Goal: Task Accomplishment & Management: Use online tool/utility

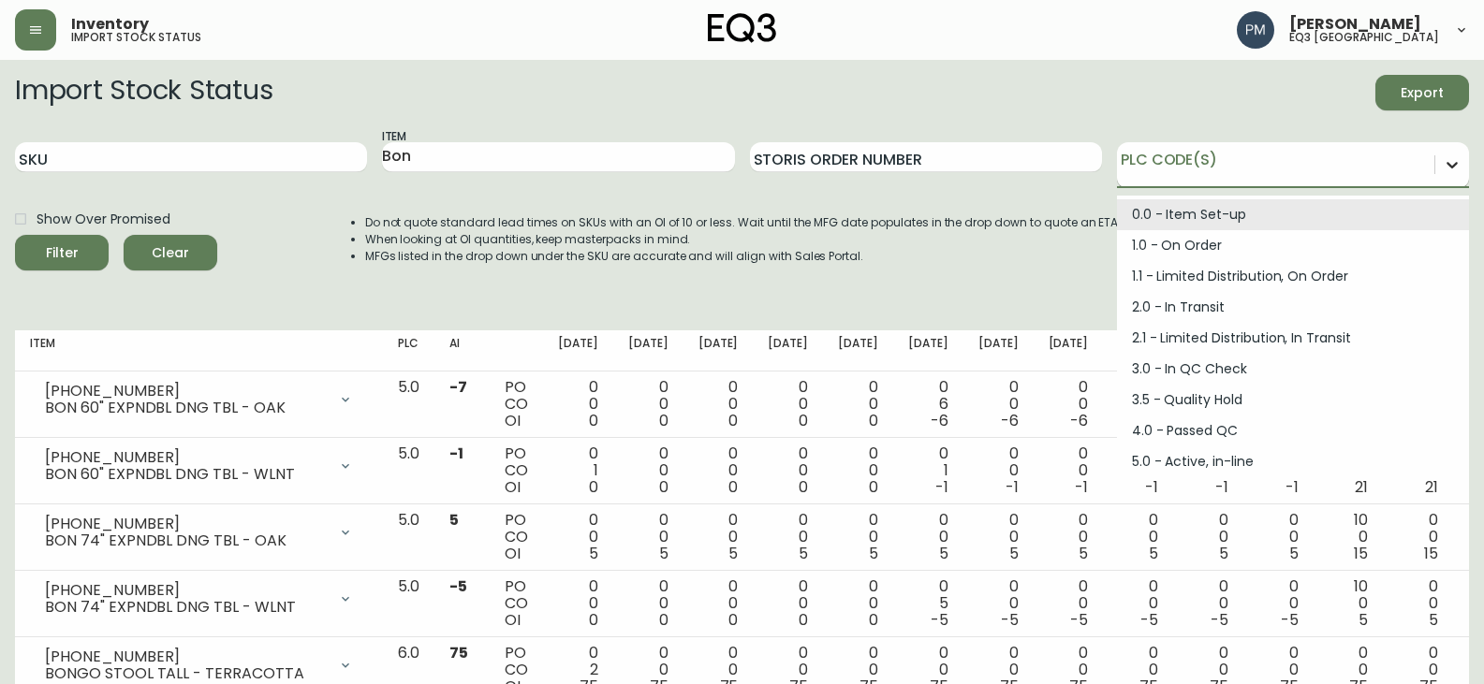
click at [1450, 169] on icon at bounding box center [1452, 164] width 19 height 19
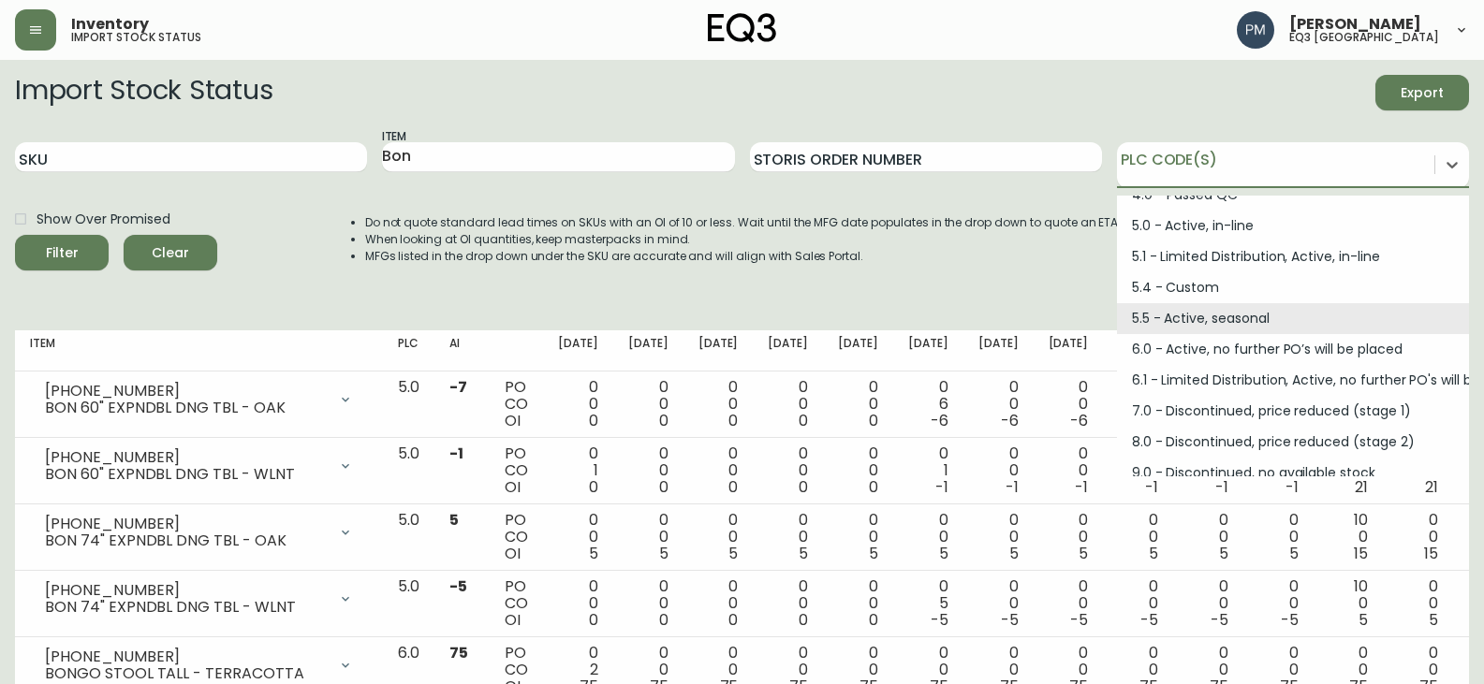
scroll to position [252, 0]
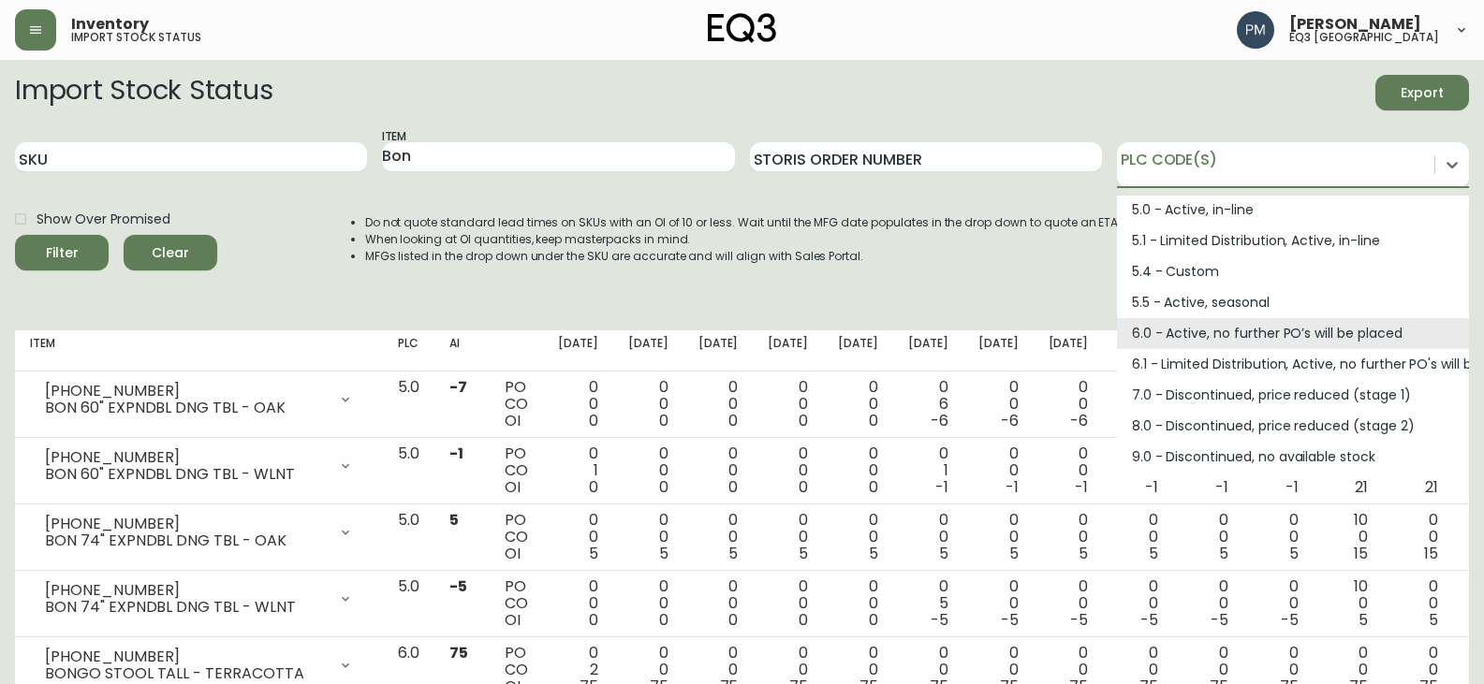
click at [1172, 331] on div "6.0 - Active, no further PO’s will be placed" at bounding box center [1293, 333] width 352 height 31
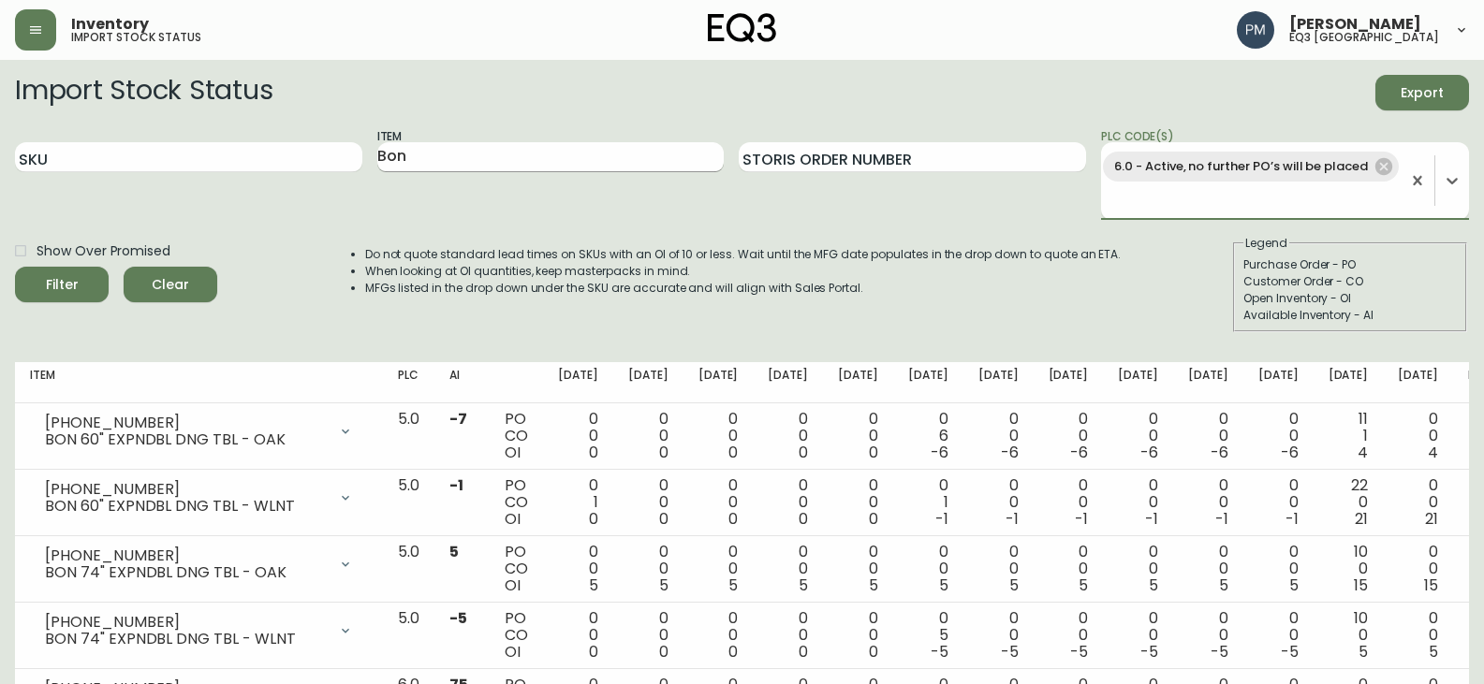
click at [440, 160] on input "Bon" at bounding box center [550, 157] width 347 height 30
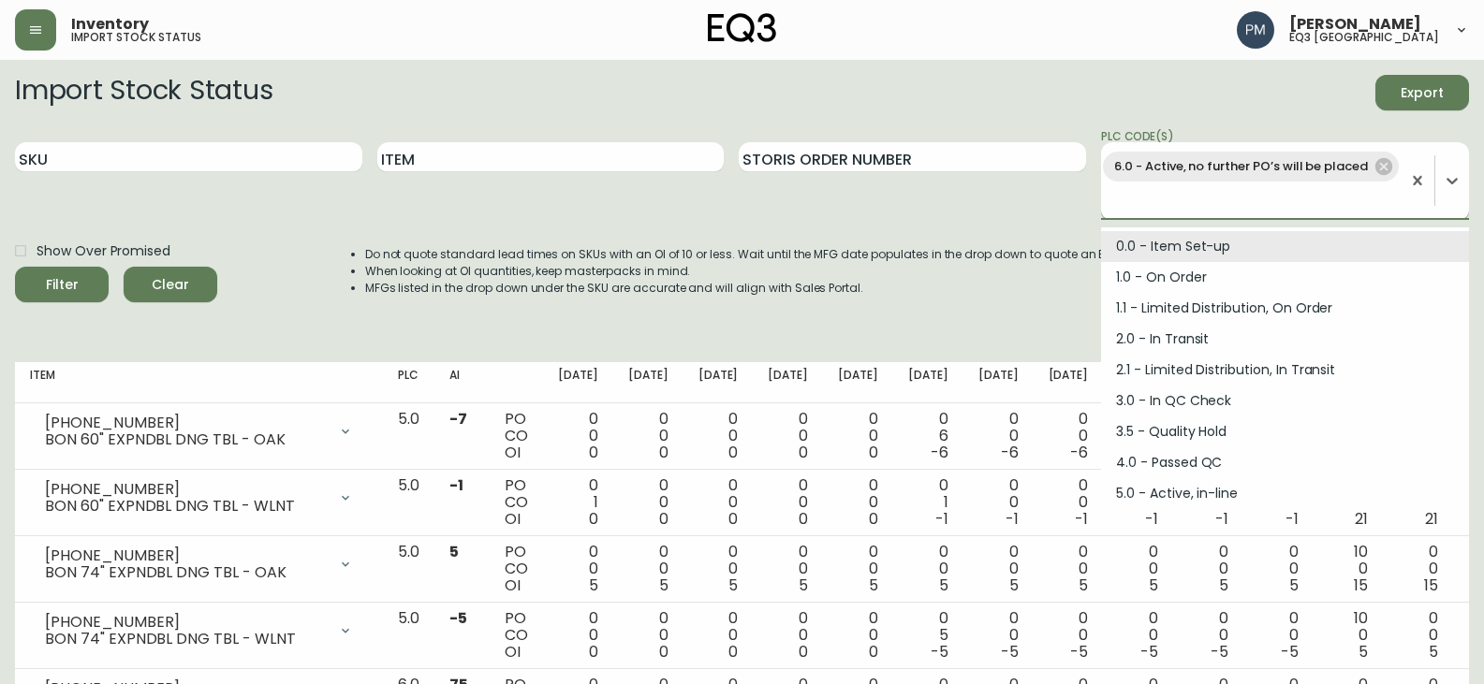
click at [1247, 200] on div "6.0 - Active, no further PO’s will be placed" at bounding box center [1251, 181] width 300 height 66
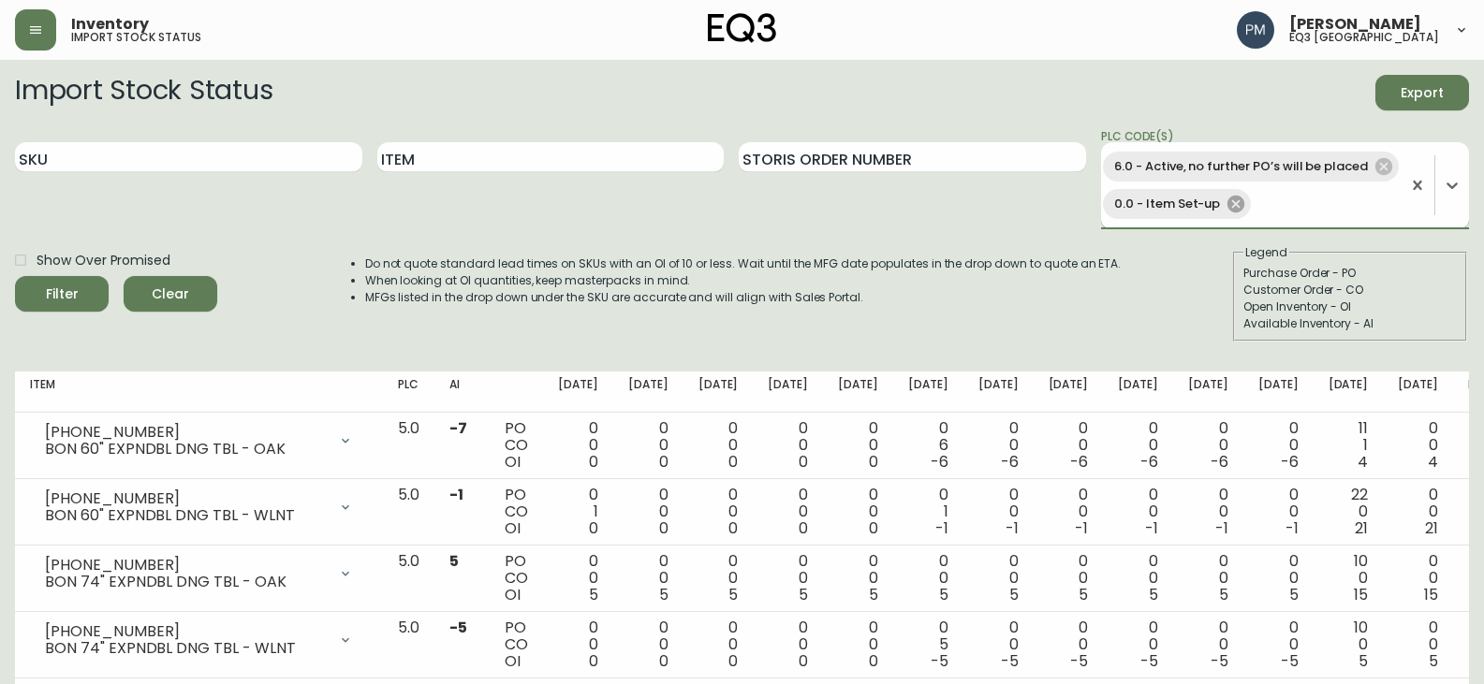
click at [1240, 205] on icon at bounding box center [1236, 204] width 21 height 21
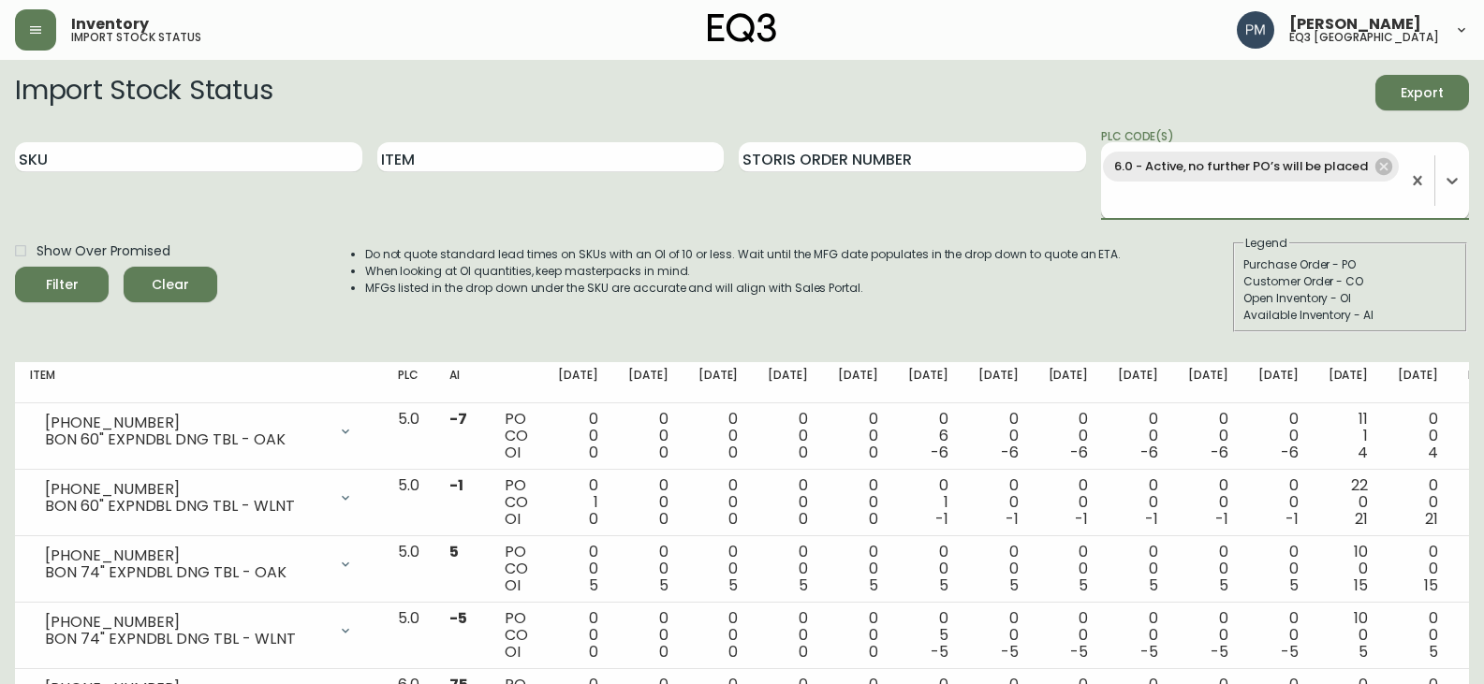
click at [732, 269] on li "When looking at OI quantities, keep masterpacks in mind." at bounding box center [743, 271] width 757 height 17
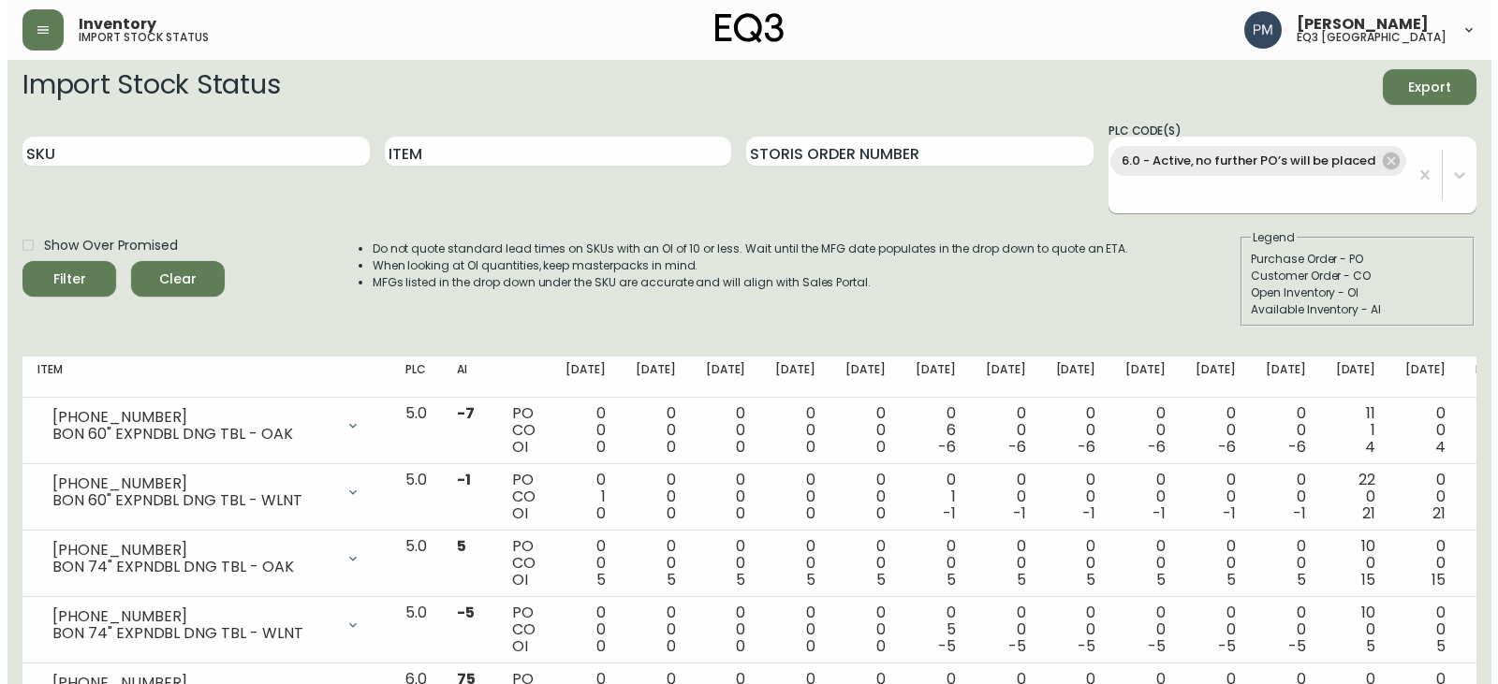
scroll to position [0, 0]
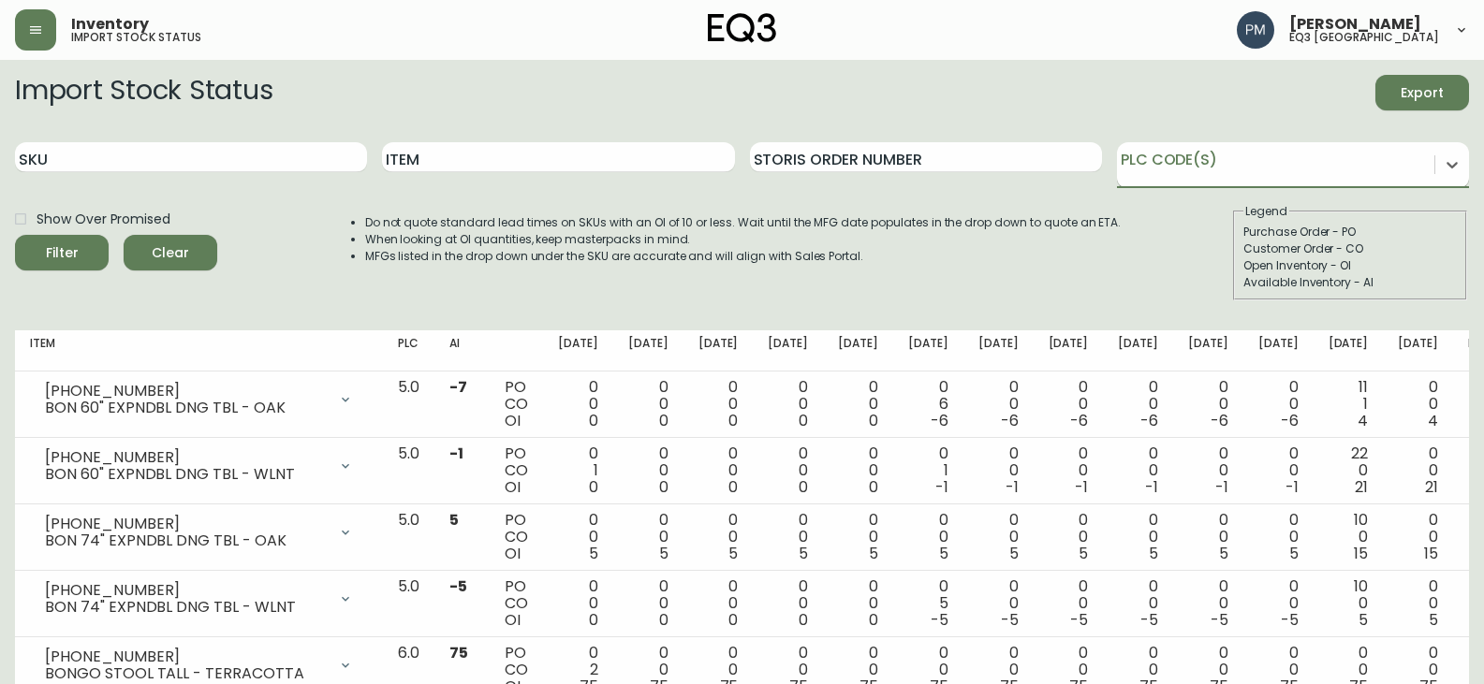
click at [1416, 179] on div at bounding box center [1293, 165] width 352 height 46
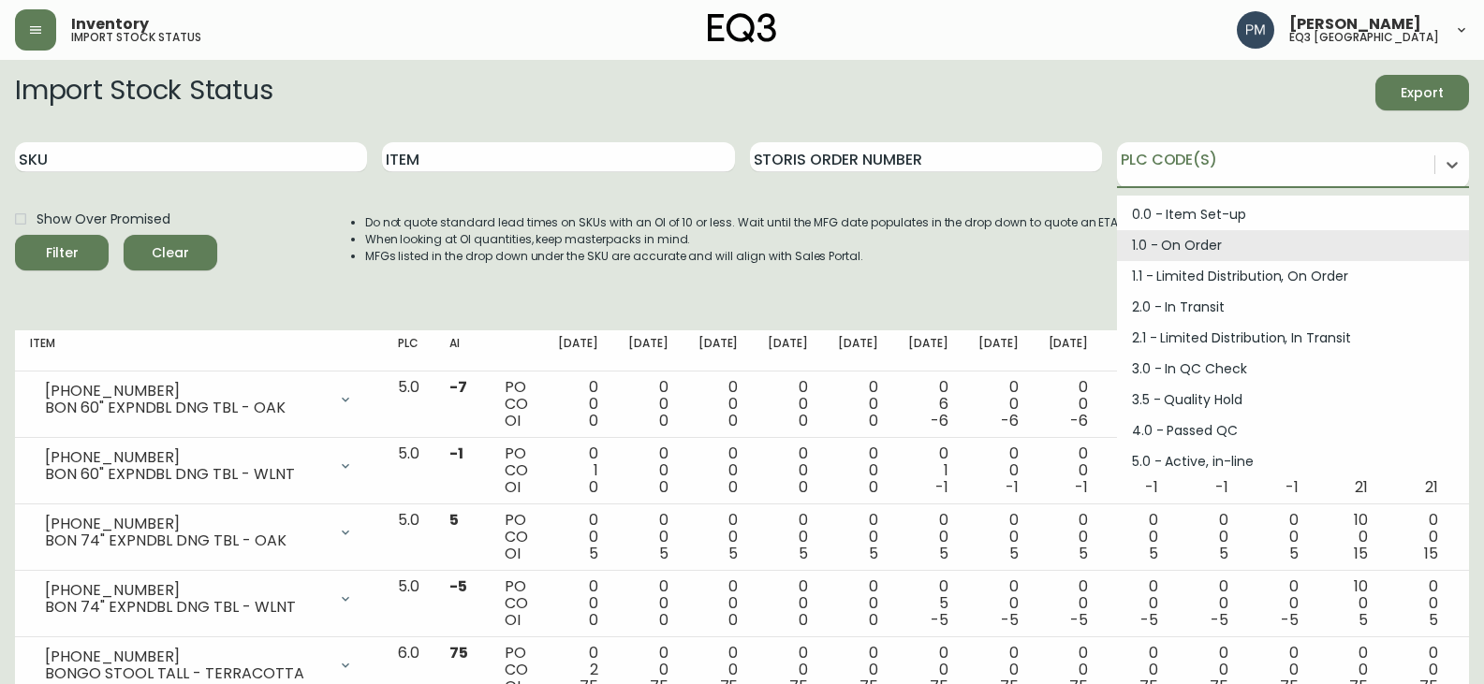
click at [79, 248] on span "Filter" at bounding box center [62, 253] width 64 height 23
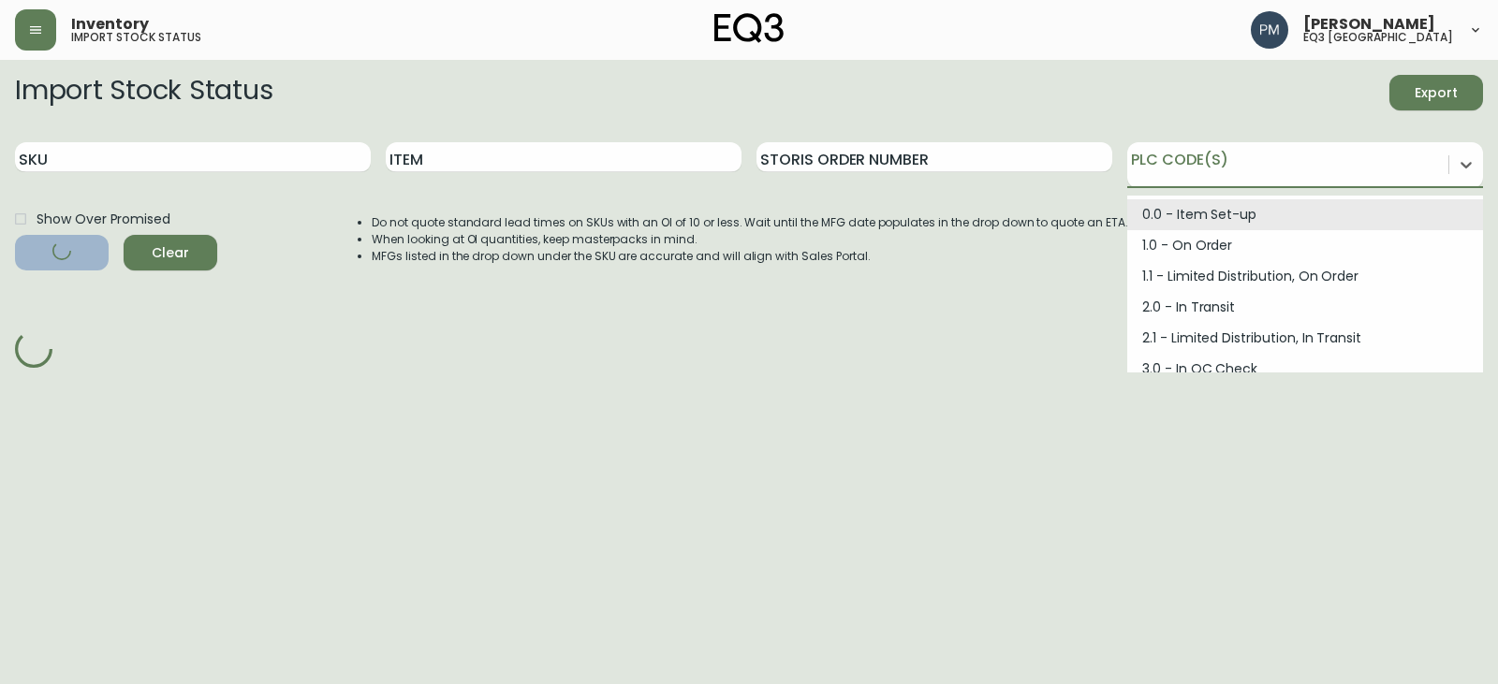
click at [1266, 169] on div at bounding box center [1287, 162] width 321 height 28
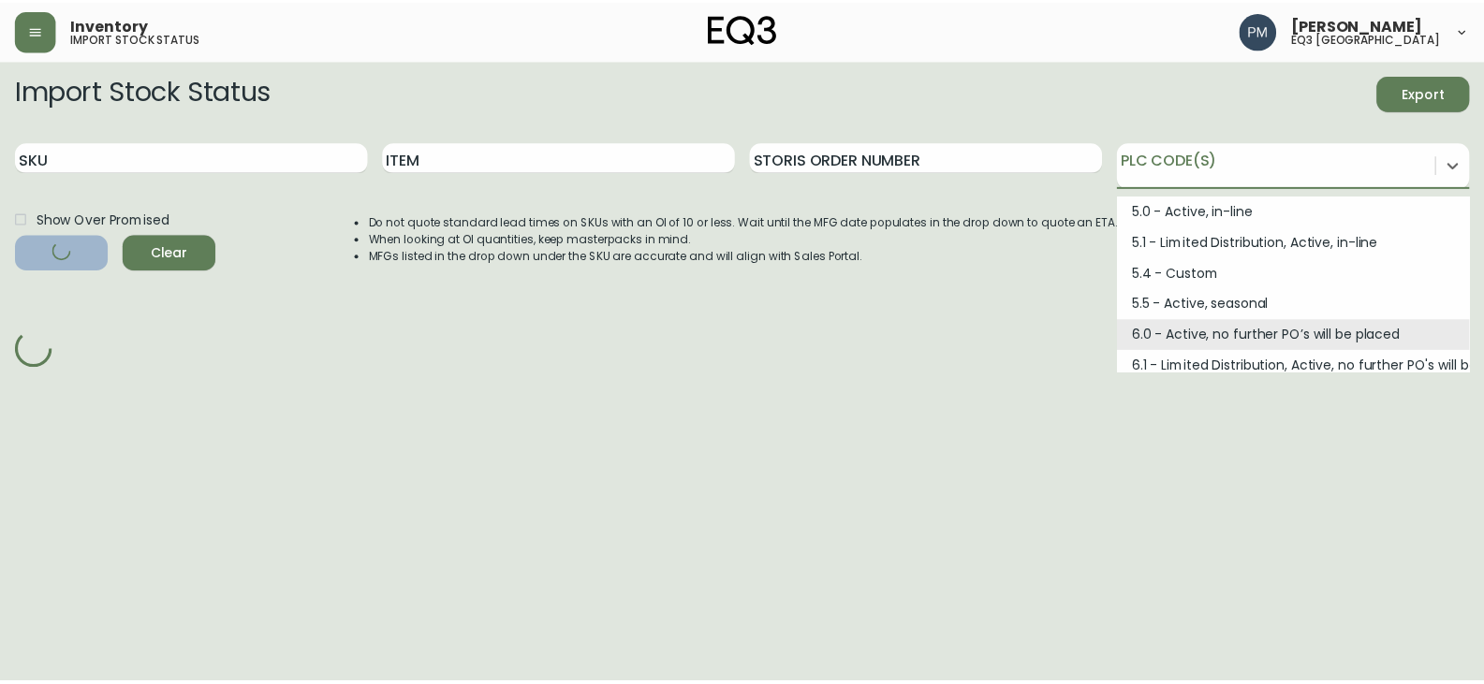
scroll to position [252, 0]
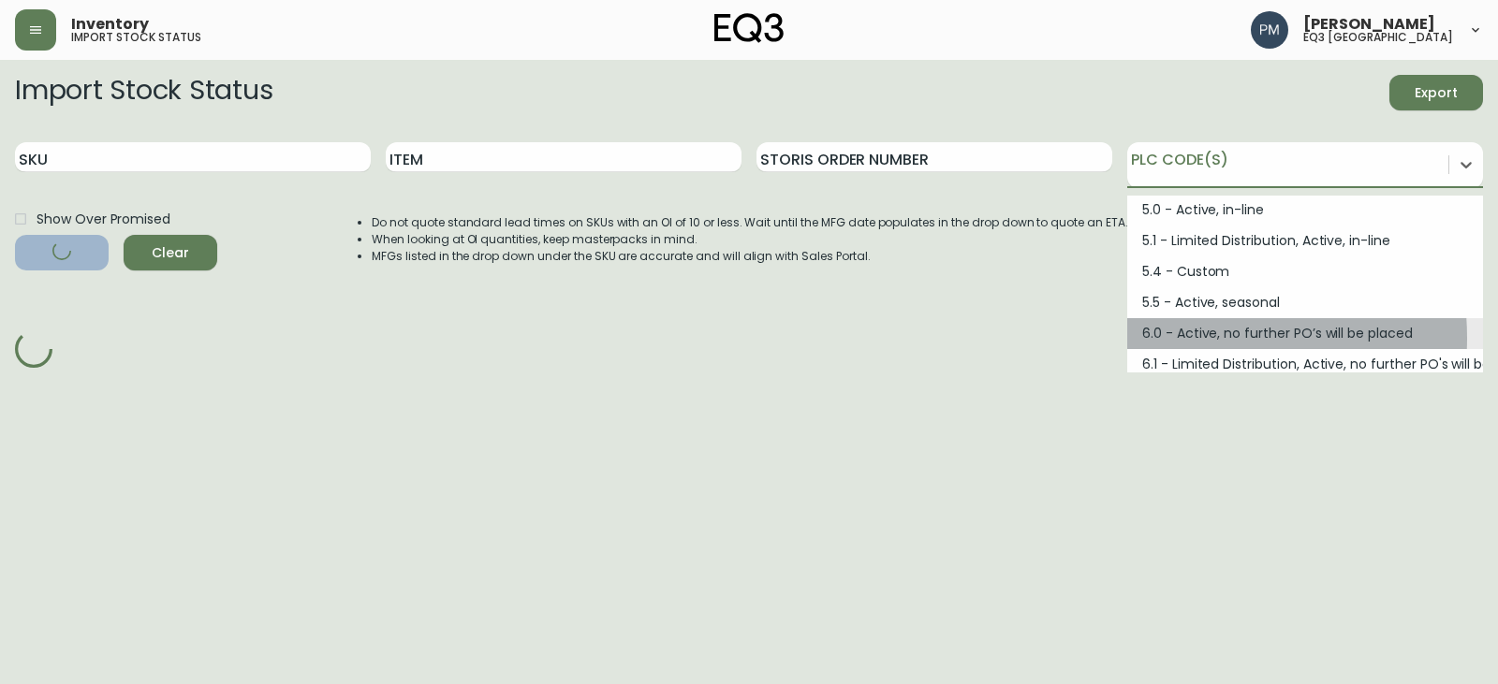
click at [1169, 338] on div "6.0 - Active, no further PO’s will be placed" at bounding box center [1305, 333] width 356 height 31
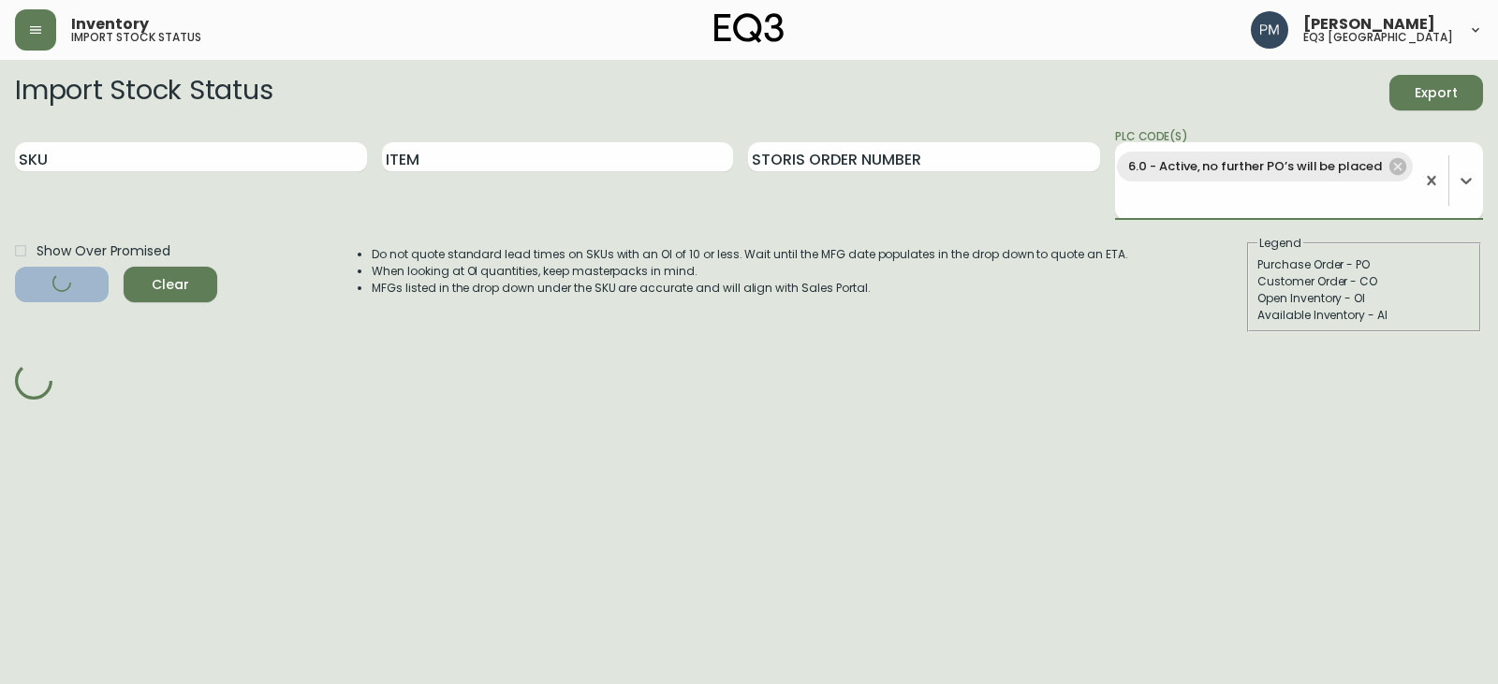
click at [541, 250] on li "Do not quote standard lead times on SKUs with an OI of 10 or less. Wait until t…" at bounding box center [750, 254] width 757 height 17
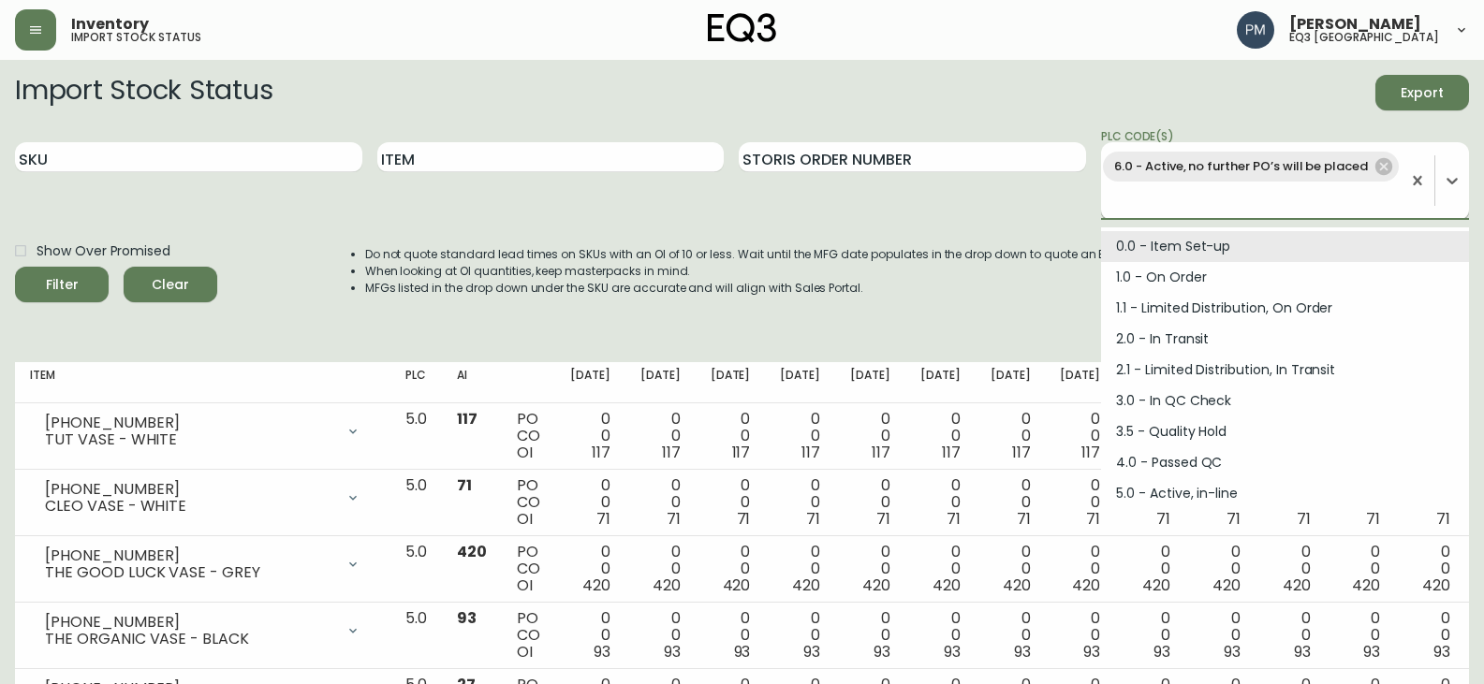
click at [1345, 215] on div "6.0 - Active, no further PO’s will be placed" at bounding box center [1285, 181] width 368 height 78
click at [1460, 197] on div at bounding box center [1452, 181] width 34 height 34
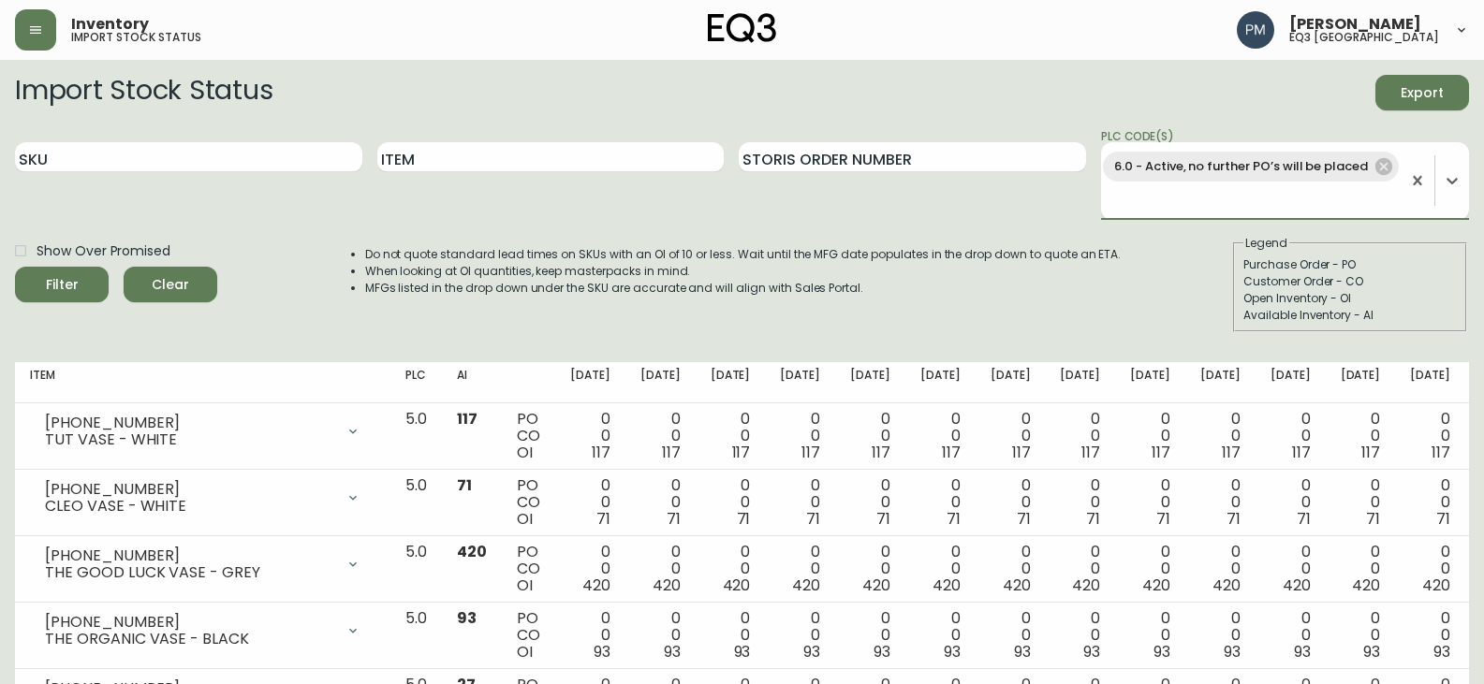
click at [239, 235] on div "Show Over Promised Filter Clear Do not quote standard lead times on SKUs with a…" at bounding box center [742, 283] width 1454 height 97
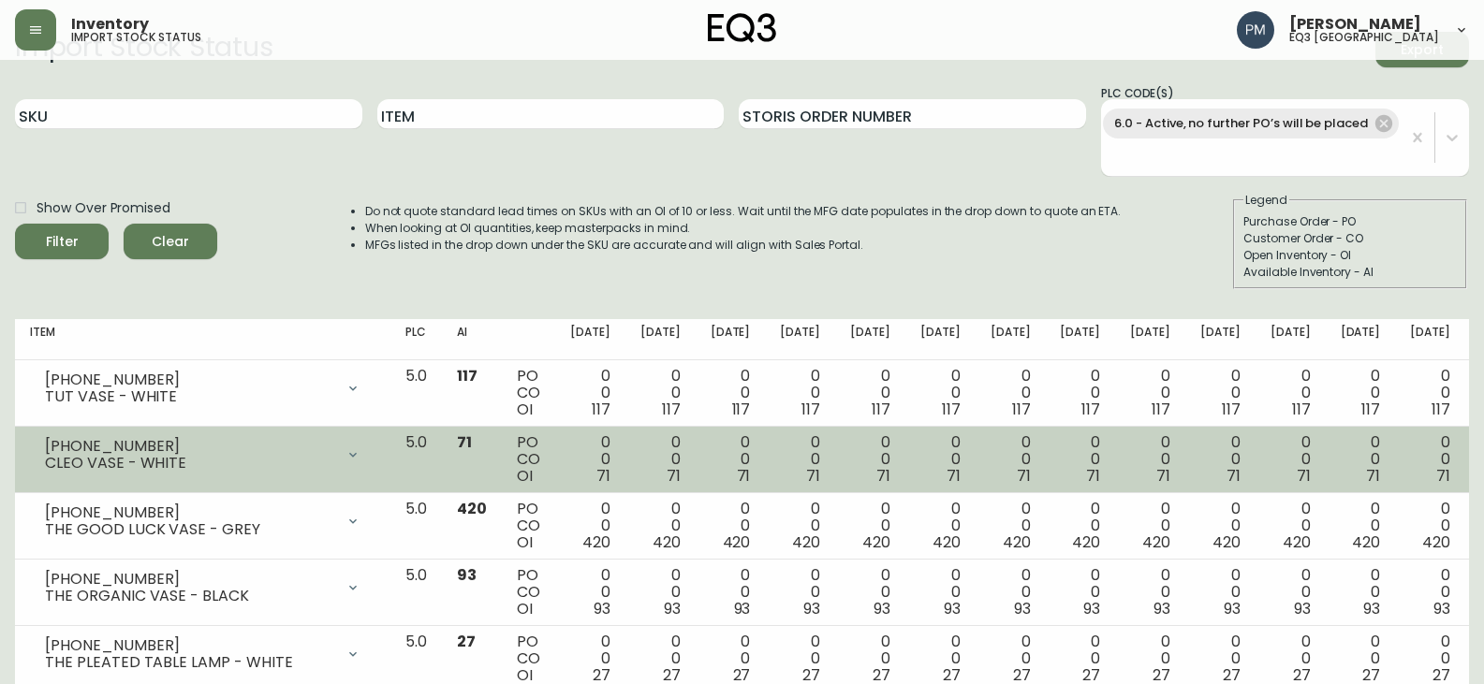
scroll to position [0, 0]
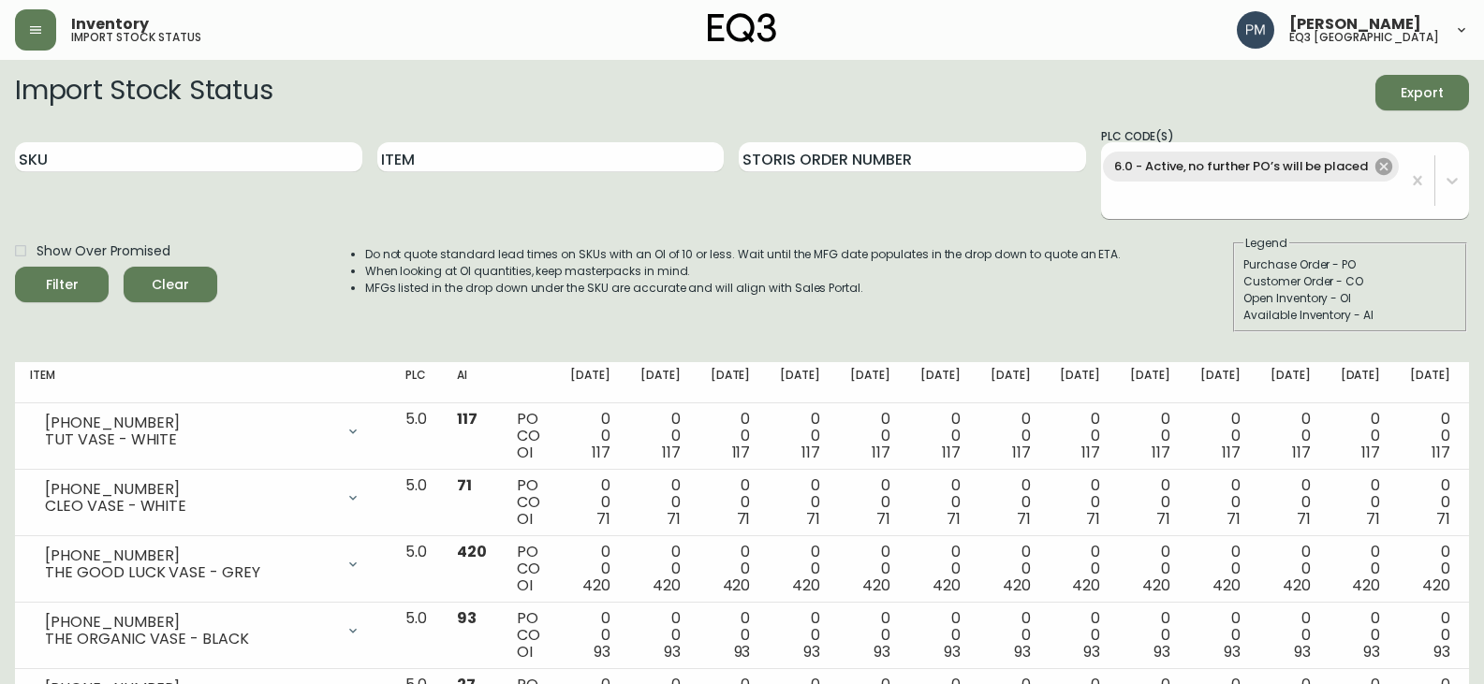
click at [1381, 166] on icon at bounding box center [1383, 166] width 17 height 17
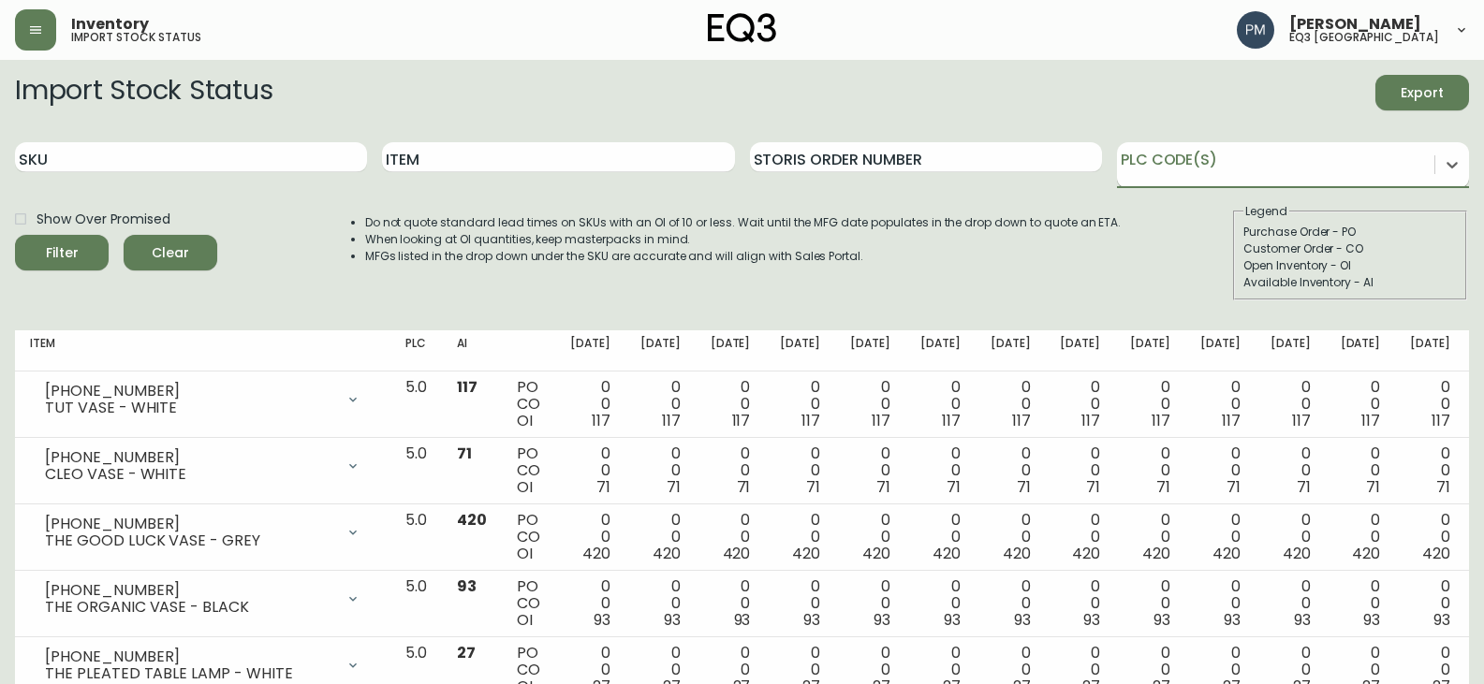
click at [1381, 166] on div at bounding box center [1275, 162] width 317 height 28
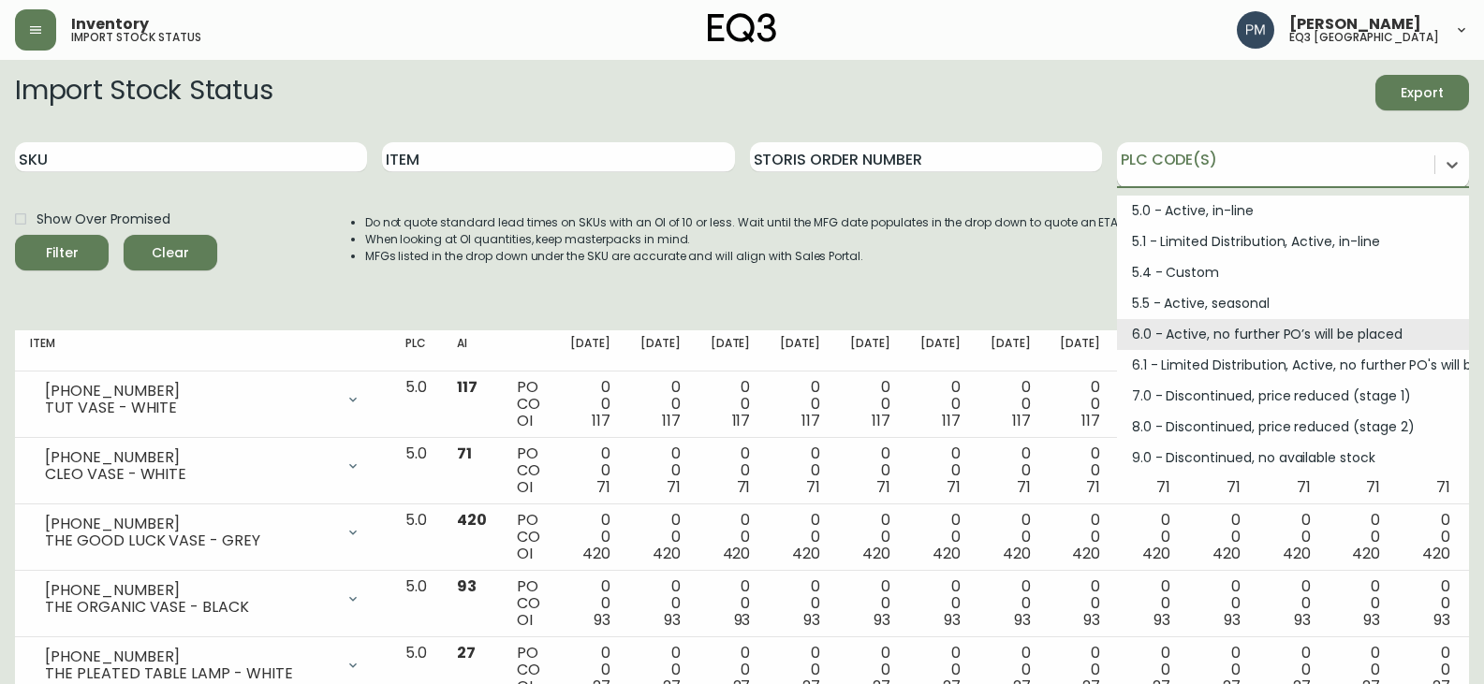
scroll to position [252, 0]
click at [1249, 336] on div "6.0 - Active, no further PO’s will be placed" at bounding box center [1293, 333] width 352 height 31
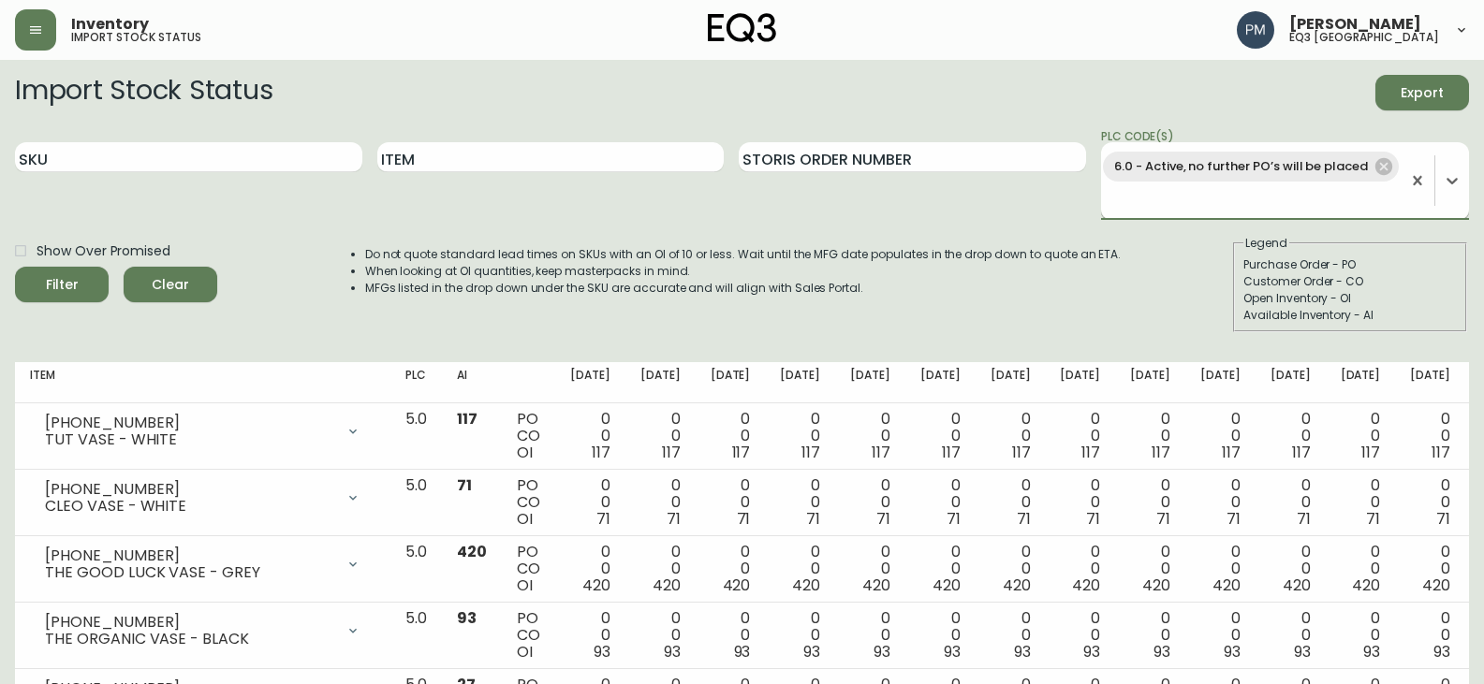
click at [1248, 203] on div "6.0 - Active, no further PO’s will be placed" at bounding box center [1251, 181] width 300 height 66
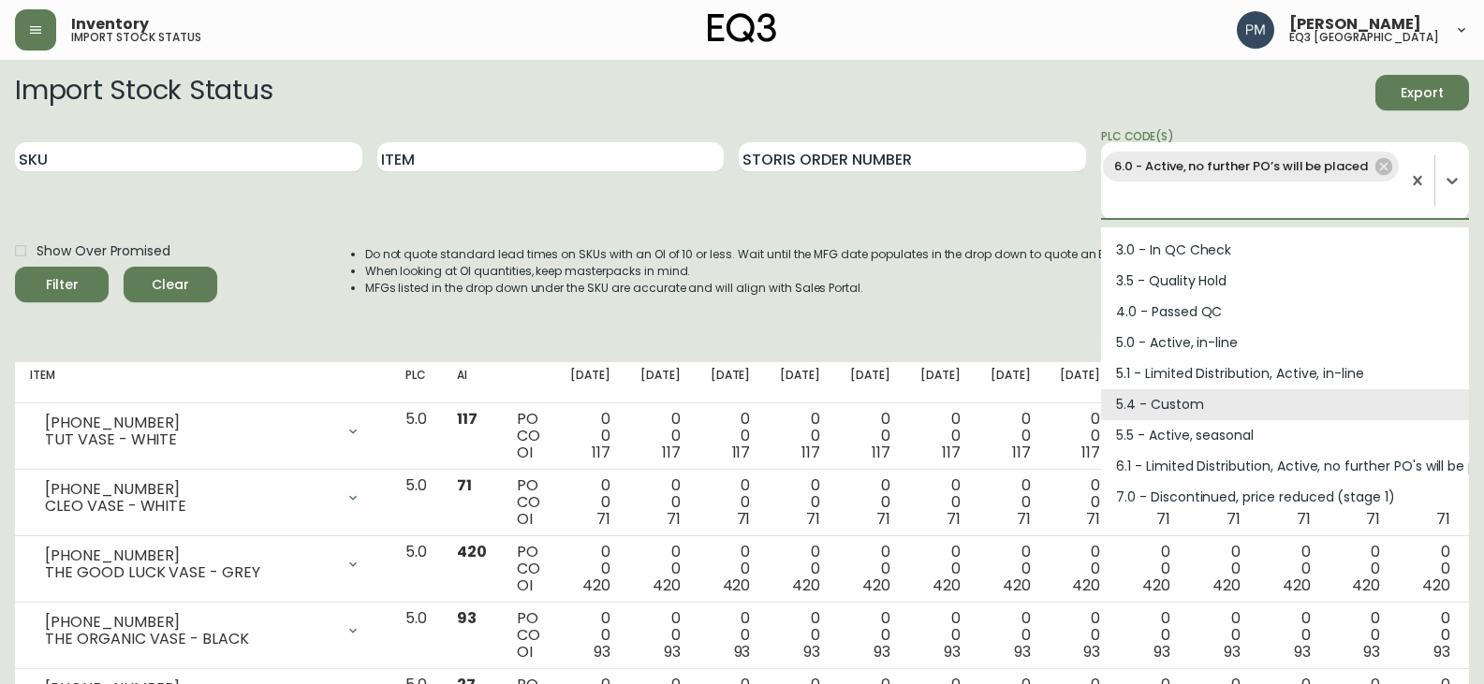
scroll to position [221, 0]
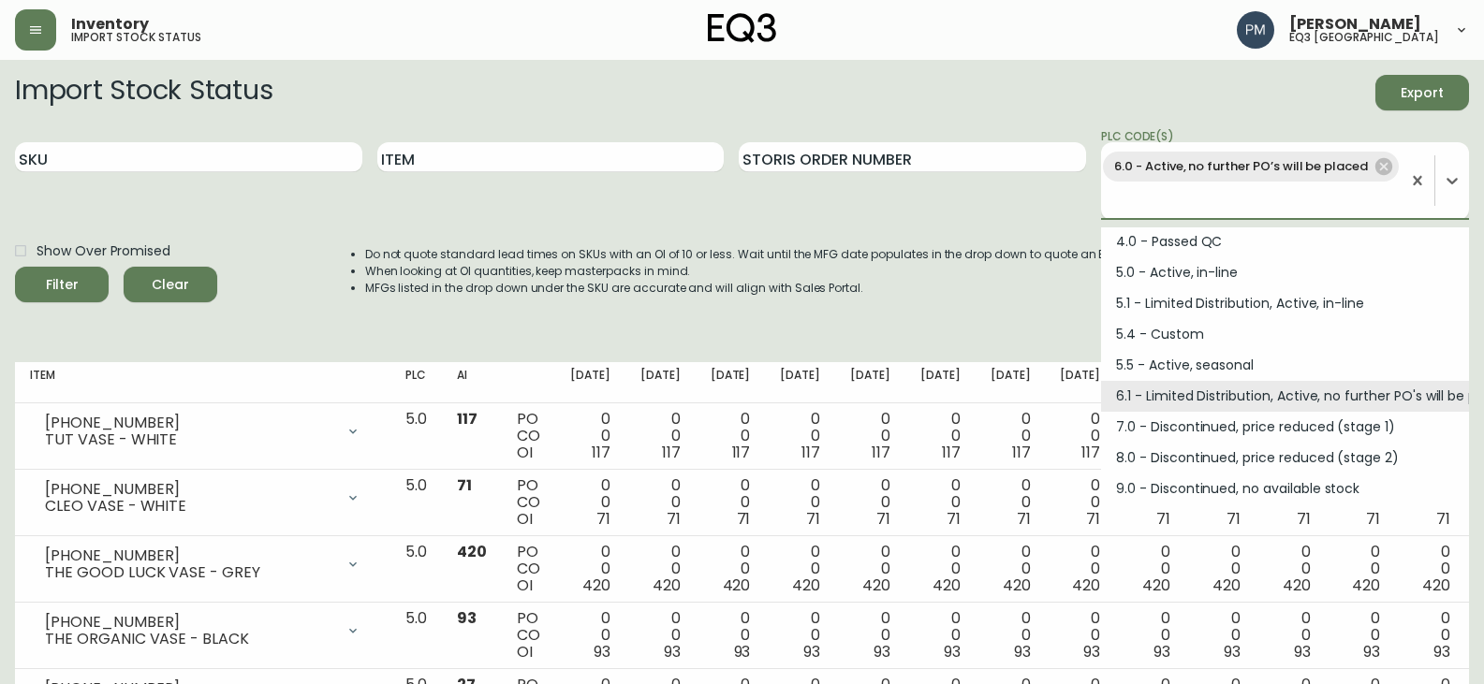
click at [1180, 400] on div "6.1 - Limited Distribution, Active, no further PO's will be placed" at bounding box center [1285, 396] width 368 height 31
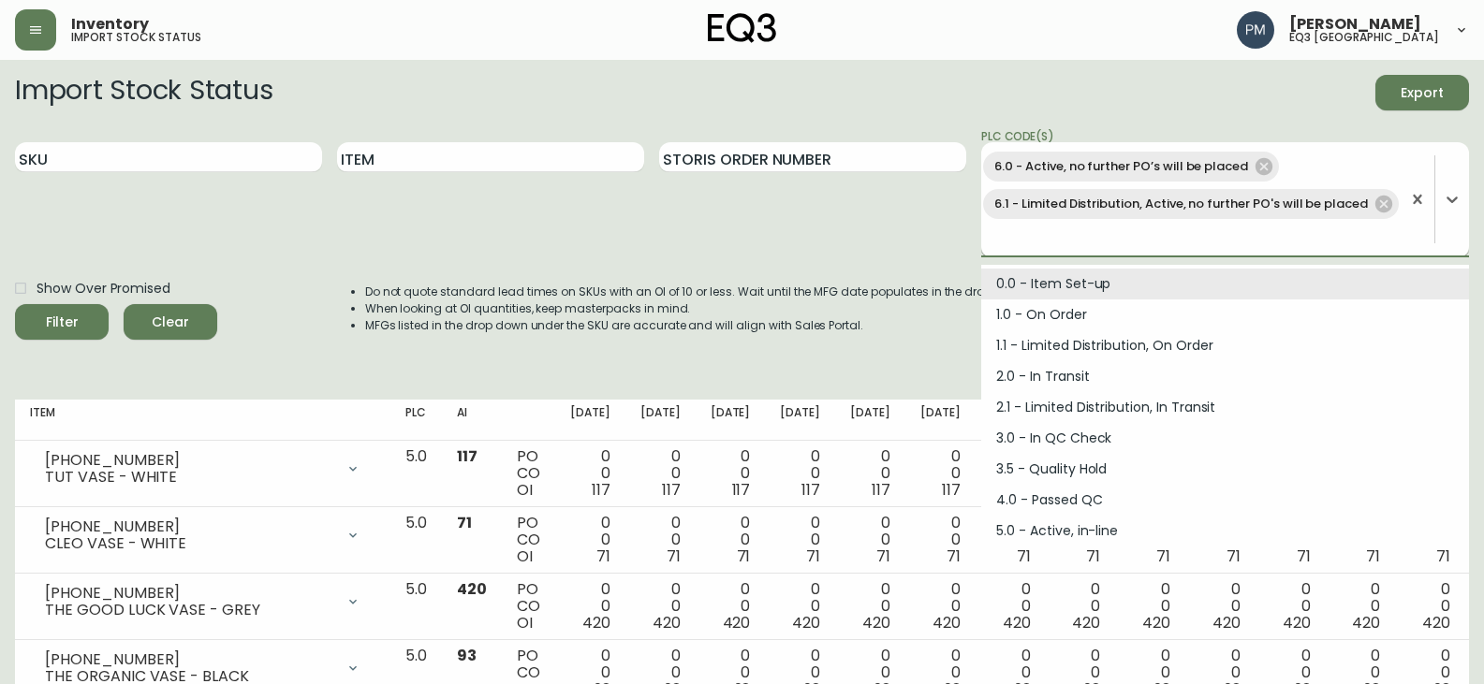
click at [1154, 234] on div "6.0 - Active, no further PO’s will be placed 6.1 - Limited Distribution, Active…" at bounding box center [1190, 199] width 419 height 103
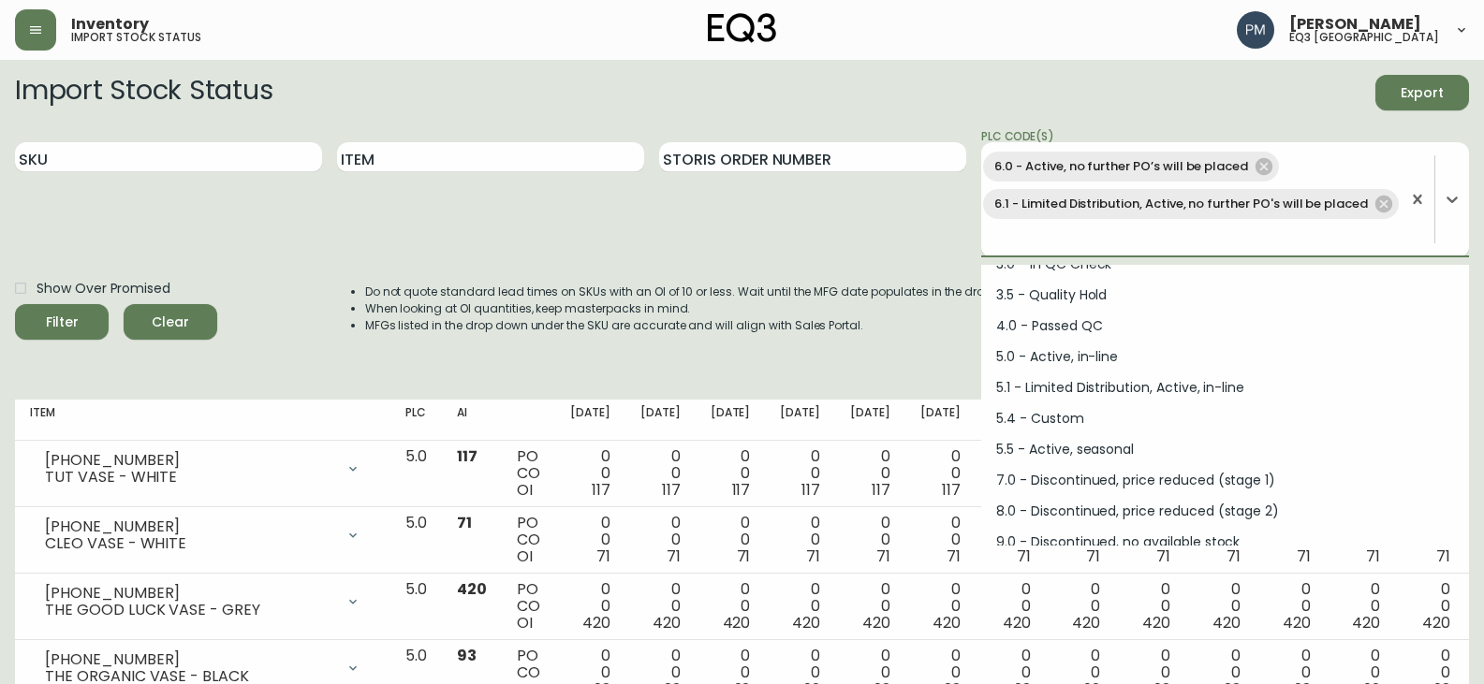
scroll to position [190, 0]
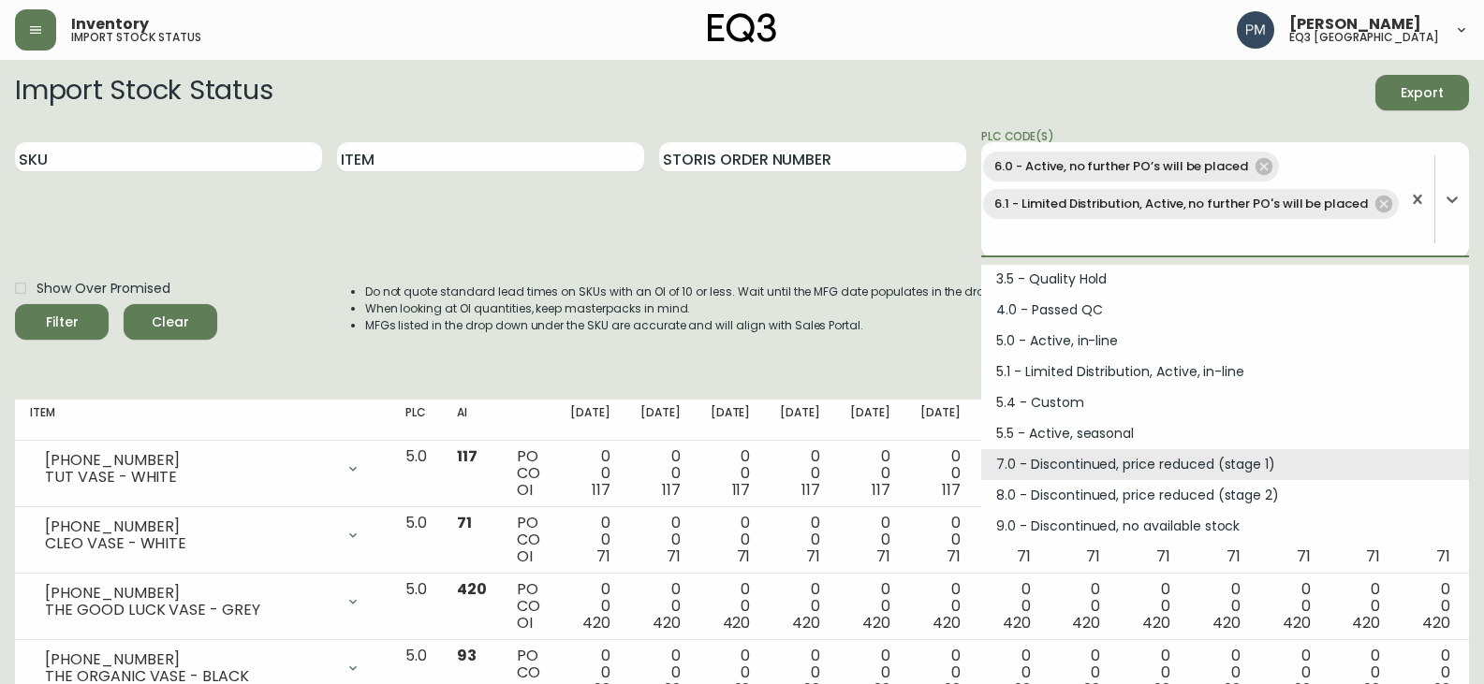
click at [1110, 468] on div "7.0 - Discontinued, price reduced (stage 1)" at bounding box center [1225, 464] width 488 height 31
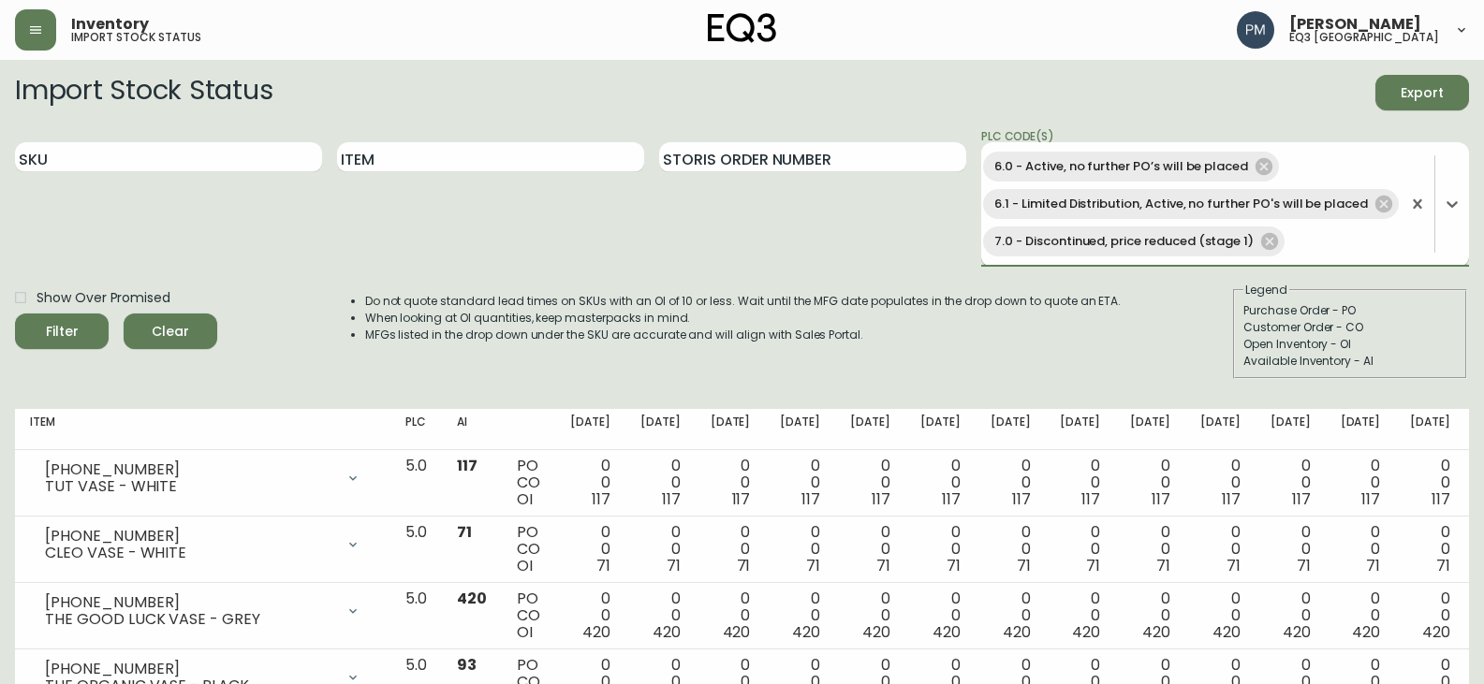
click at [1328, 243] on div "6.0 - Active, no further PO’s will be placed 6.1 - Limited Distribution, Active…" at bounding box center [1190, 204] width 419 height 112
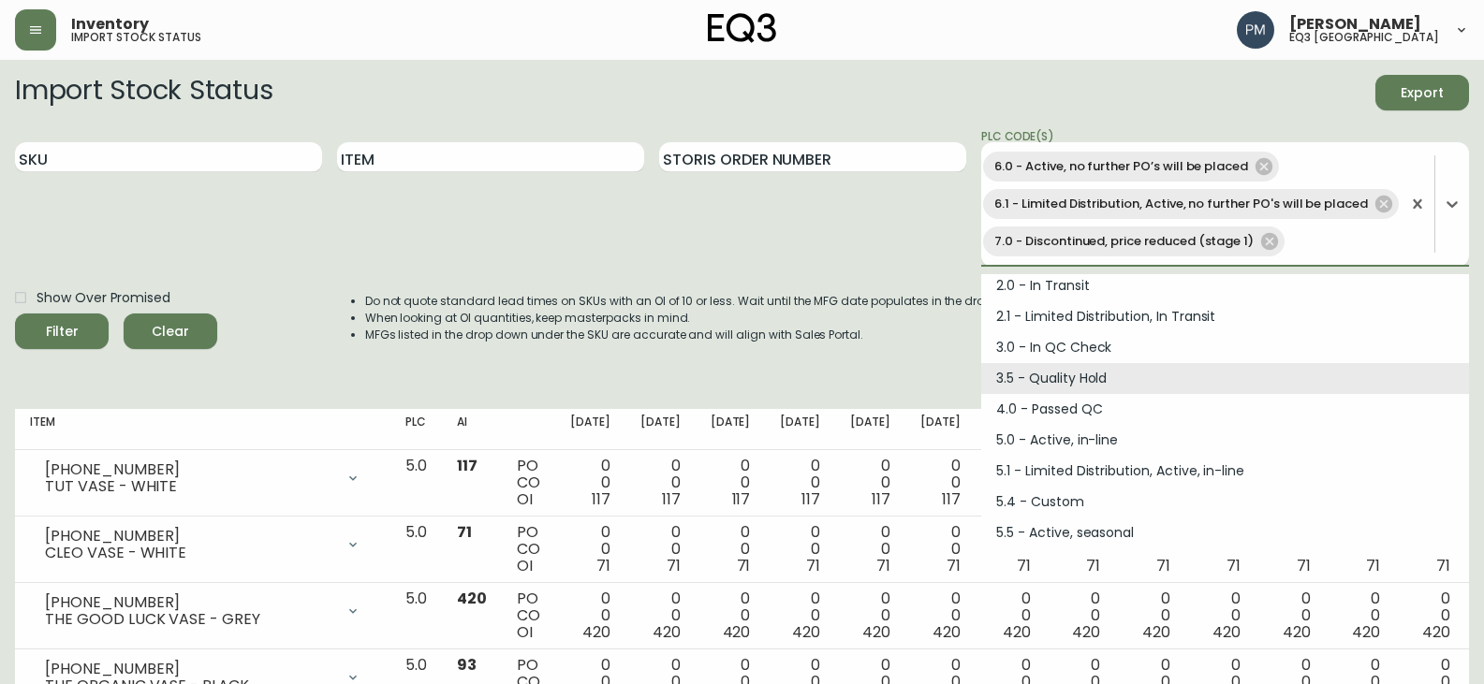
scroll to position [159, 0]
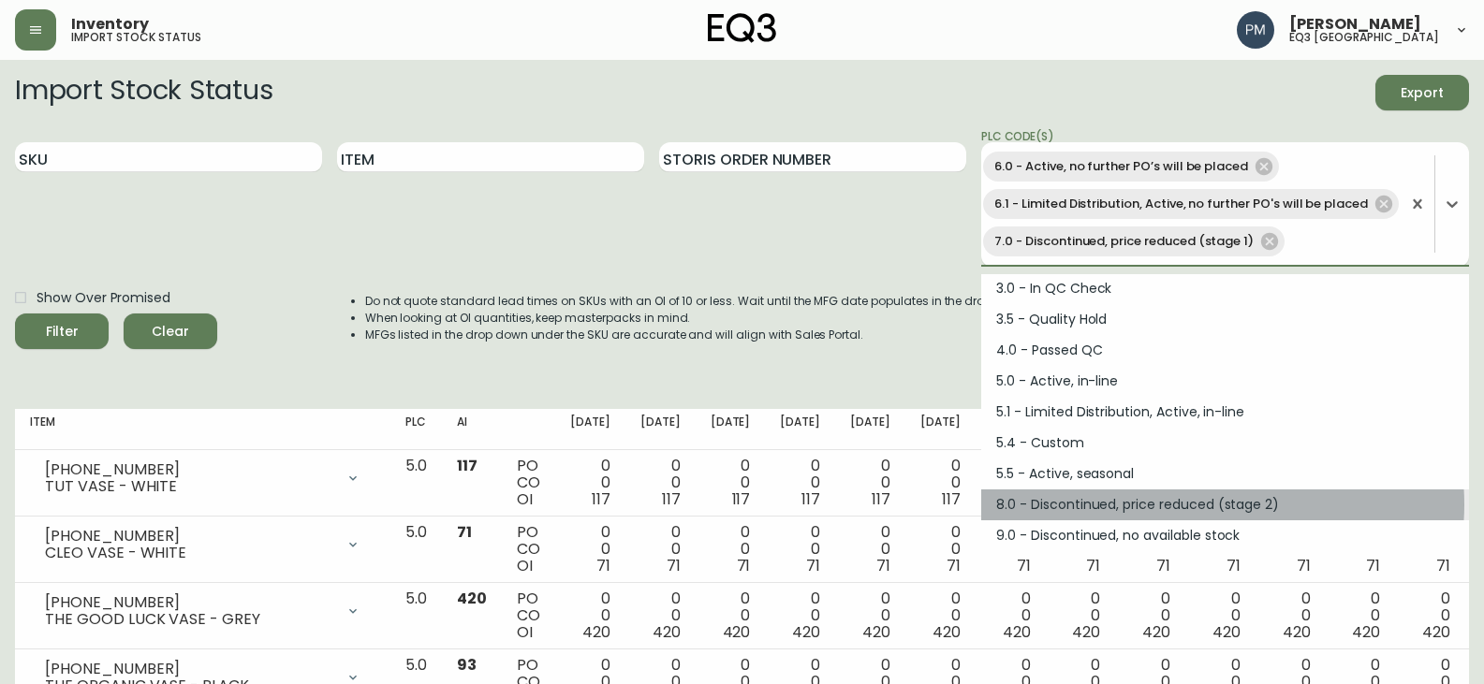
click at [1226, 505] on div "8.0 - Discontinued, price reduced (stage 2)" at bounding box center [1225, 505] width 488 height 31
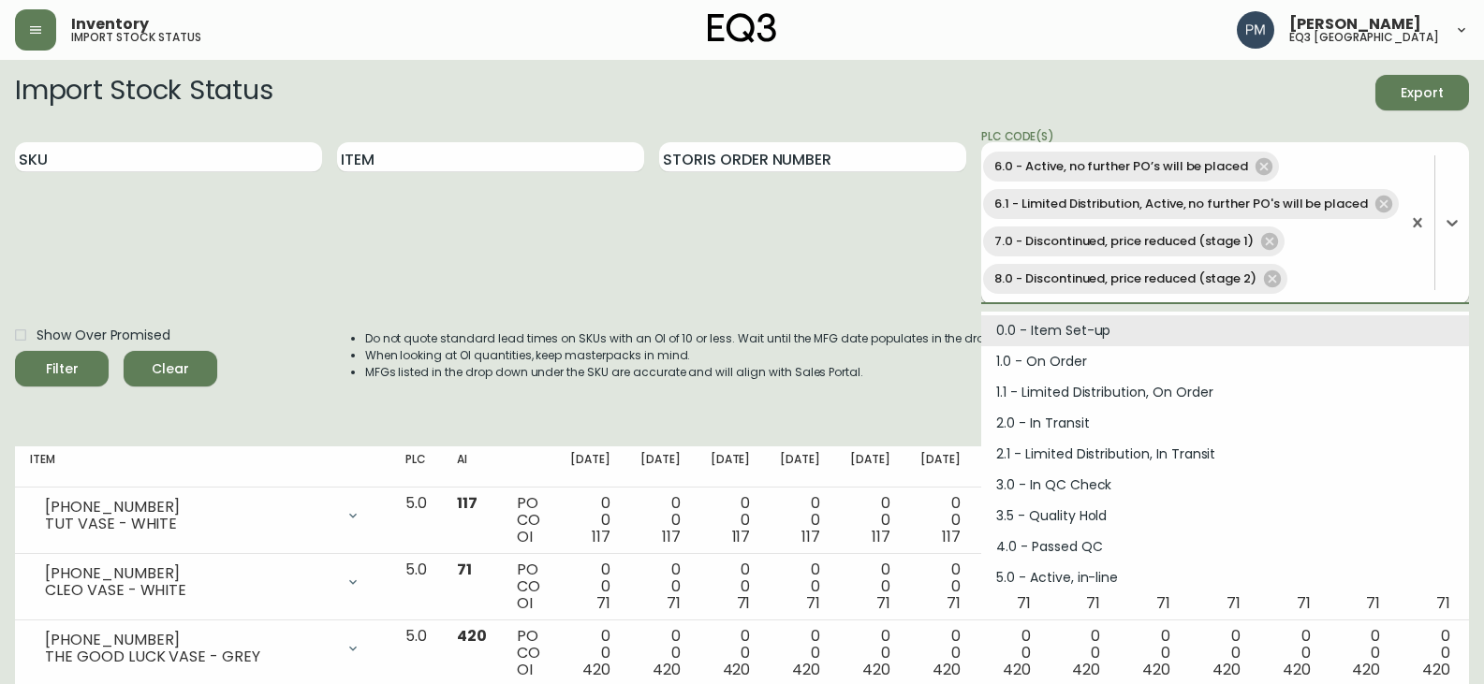
click at [1339, 285] on div "6.0 - Active, no further PO’s will be placed 6.1 - Limited Distribution, Active…" at bounding box center [1190, 223] width 419 height 150
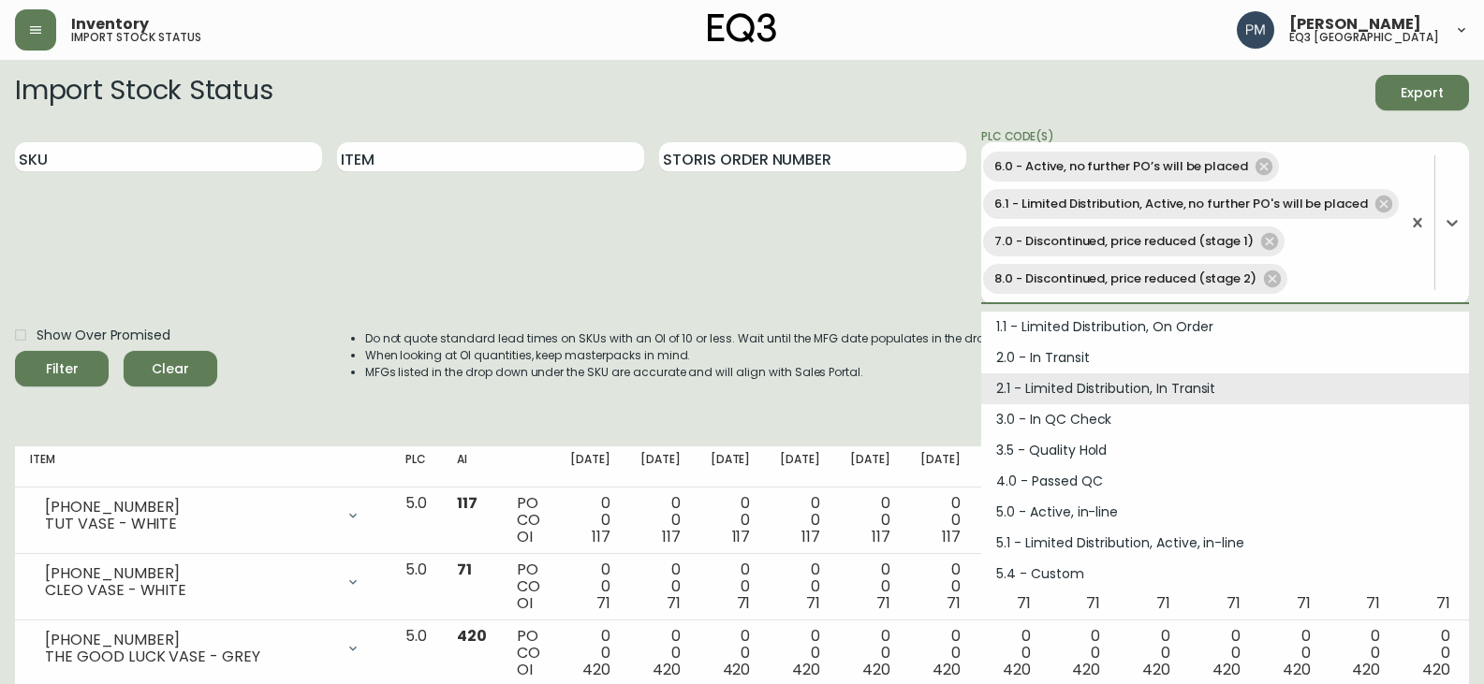
scroll to position [128, 0]
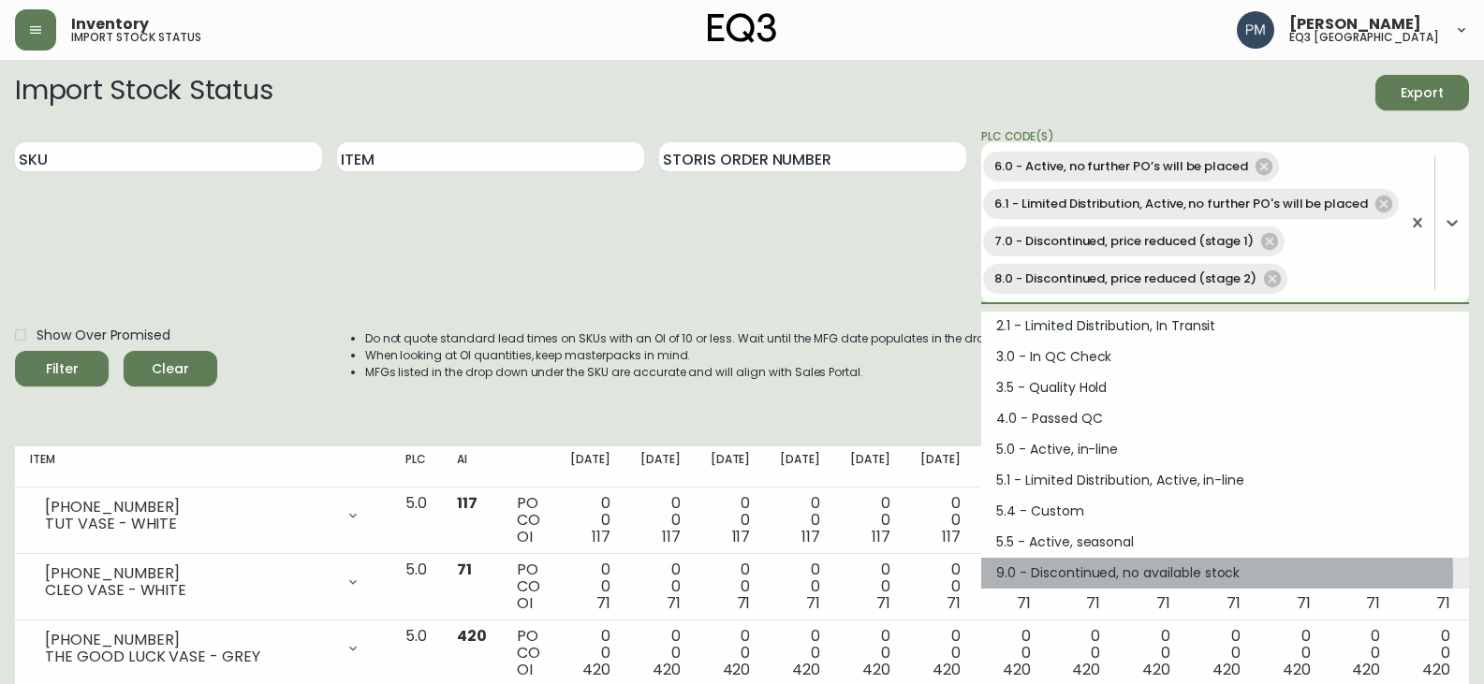
click at [1193, 574] on div "9.0 - Discontinued, no available stock" at bounding box center [1225, 573] width 488 height 31
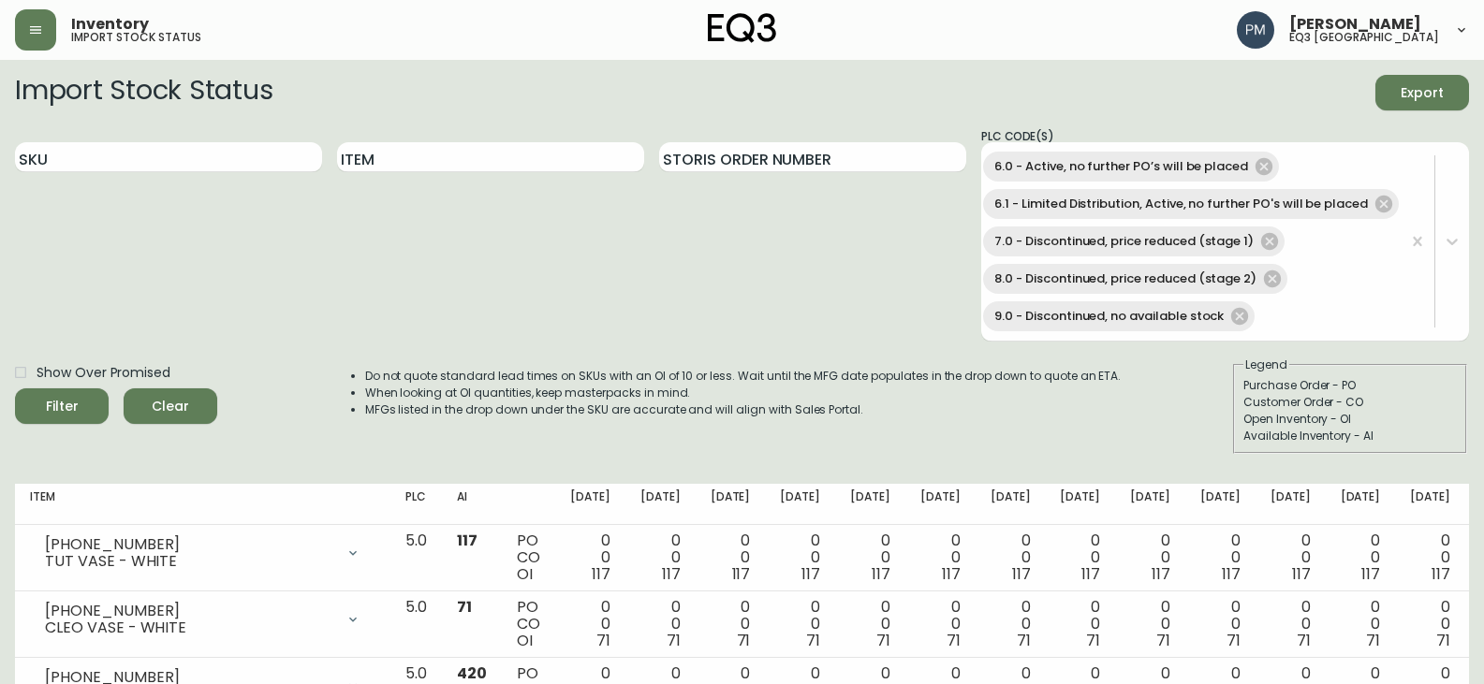
click at [1127, 438] on div "Show Over Promised Filter Clear Do not quote standard lead times on SKUs with a…" at bounding box center [742, 405] width 1454 height 97
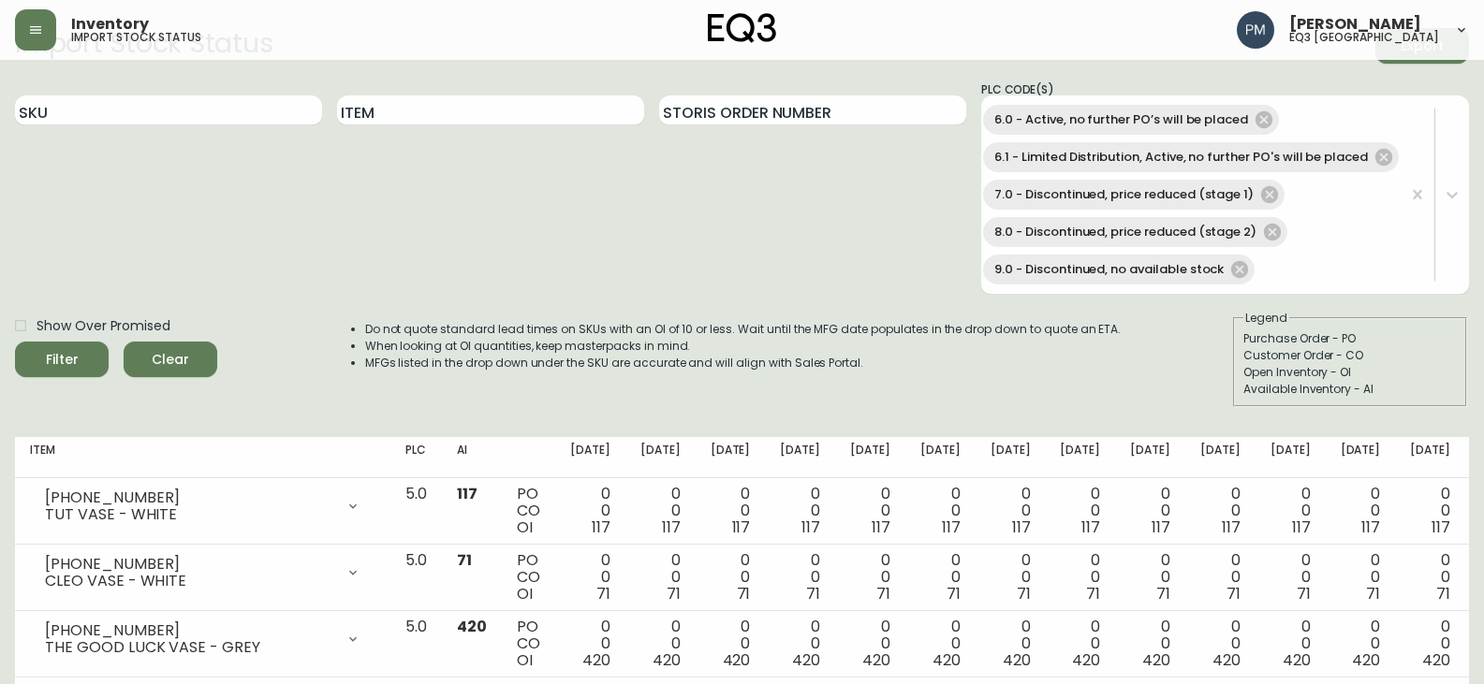
scroll to position [0, 0]
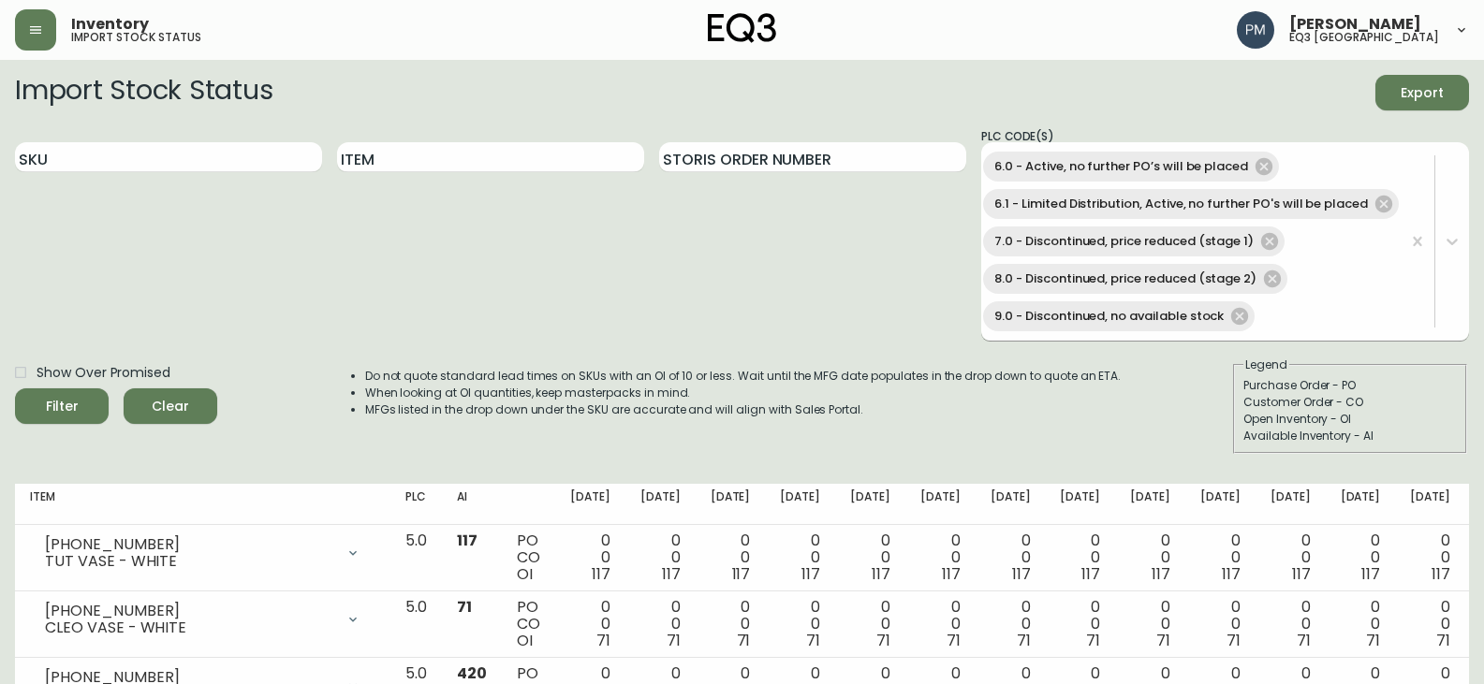
click at [1332, 333] on div "6.0 - Active, no further PO’s will be placed 6.1 - Limited Distribution, Active…" at bounding box center [1190, 241] width 419 height 187
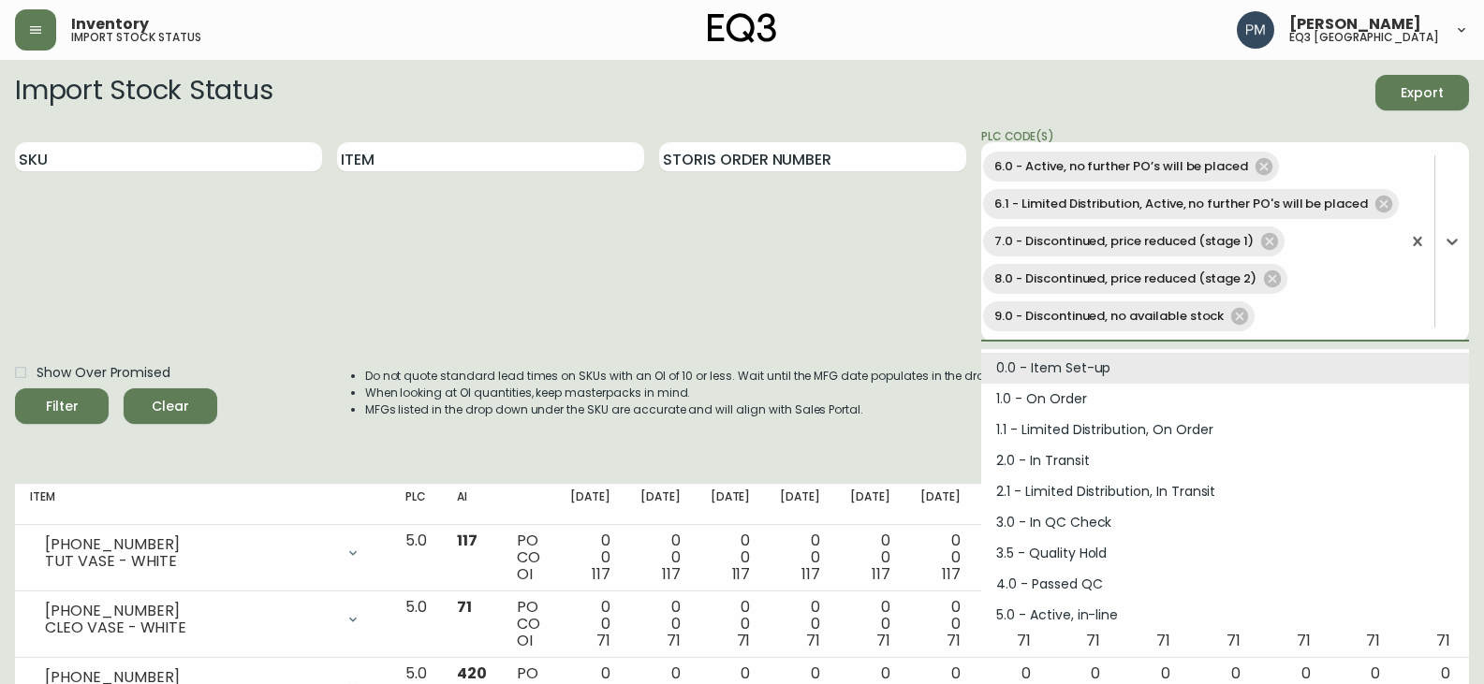
click at [63, 408] on circle "submit" at bounding box center [55, 404] width 22 height 22
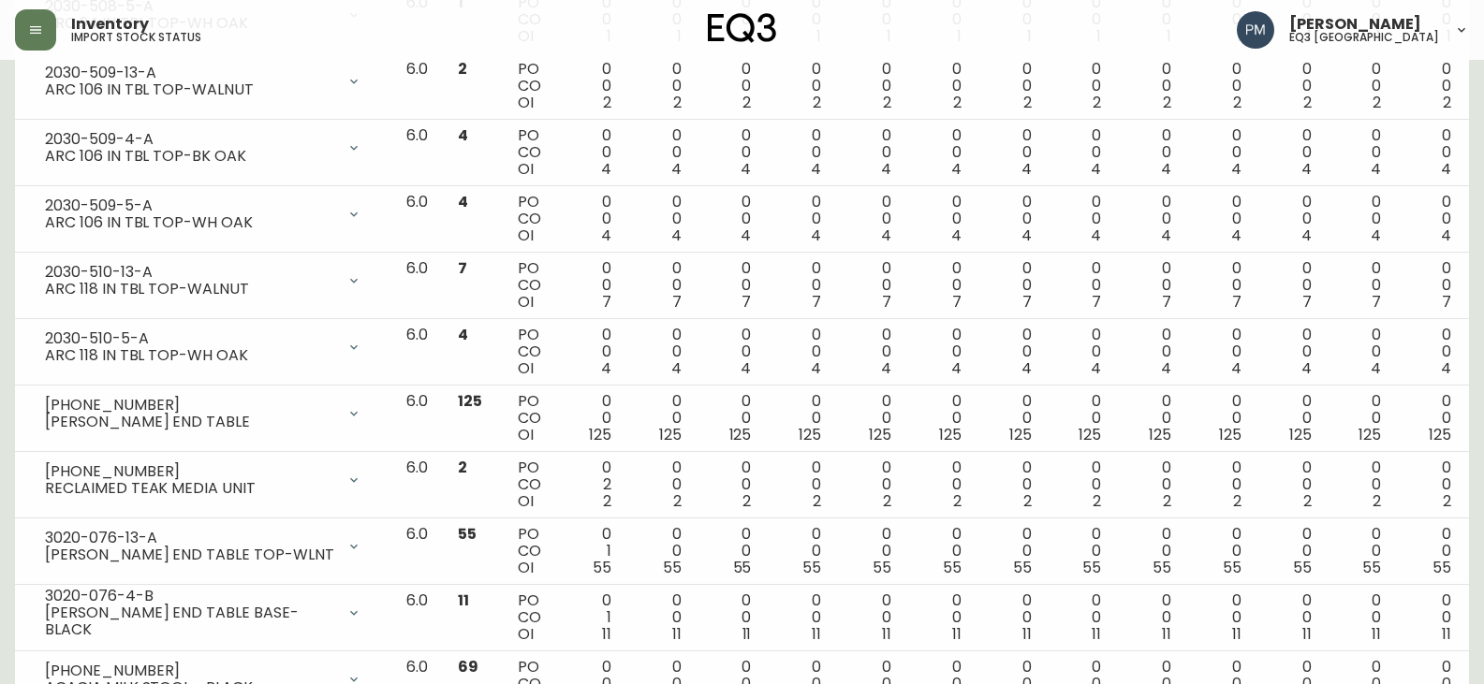
scroll to position [2153, 0]
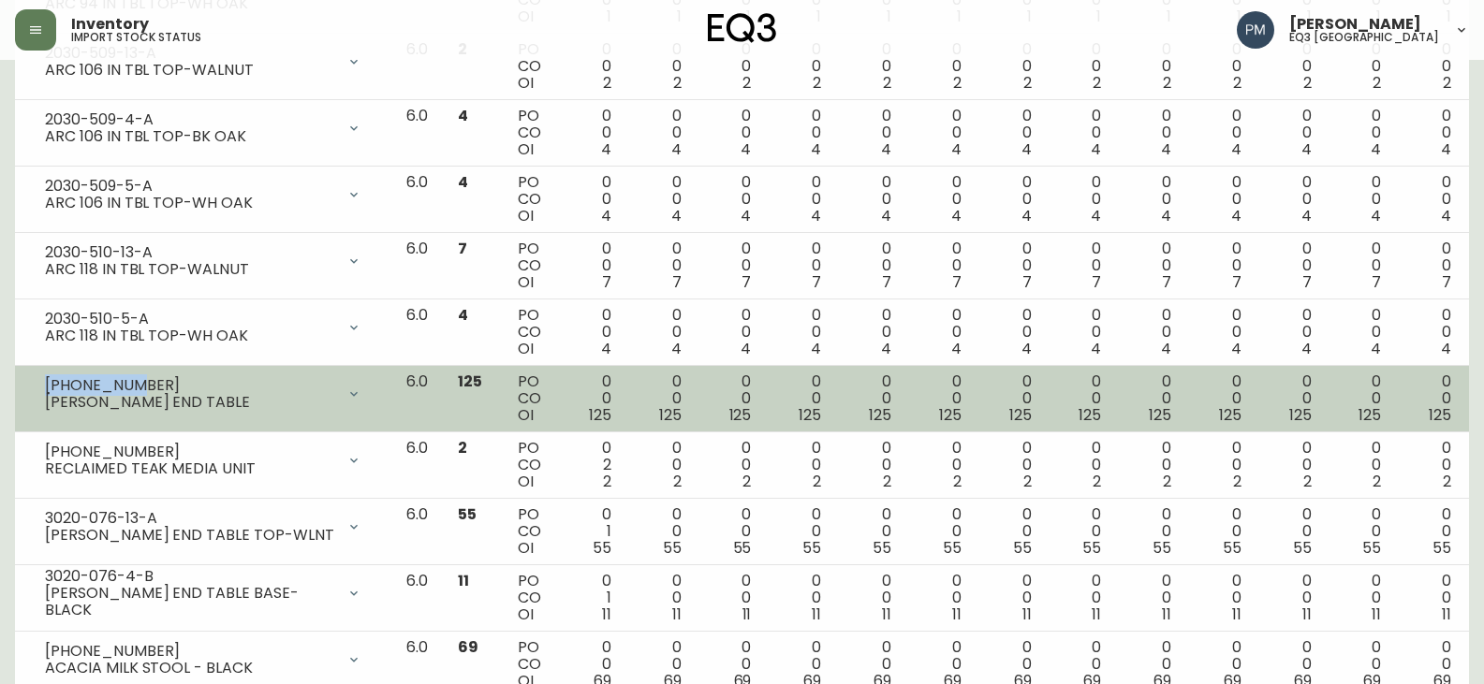
drag, startPoint x: 135, startPoint y: 384, endPoint x: 27, endPoint y: 382, distance: 107.7
click at [27, 382] on td "[PHONE_NUMBER] SIMONE END TABLE Opening Balance 125 ( [DATE] ) Available Invent…" at bounding box center [203, 399] width 376 height 66
copy div "[PHONE_NUMBER]"
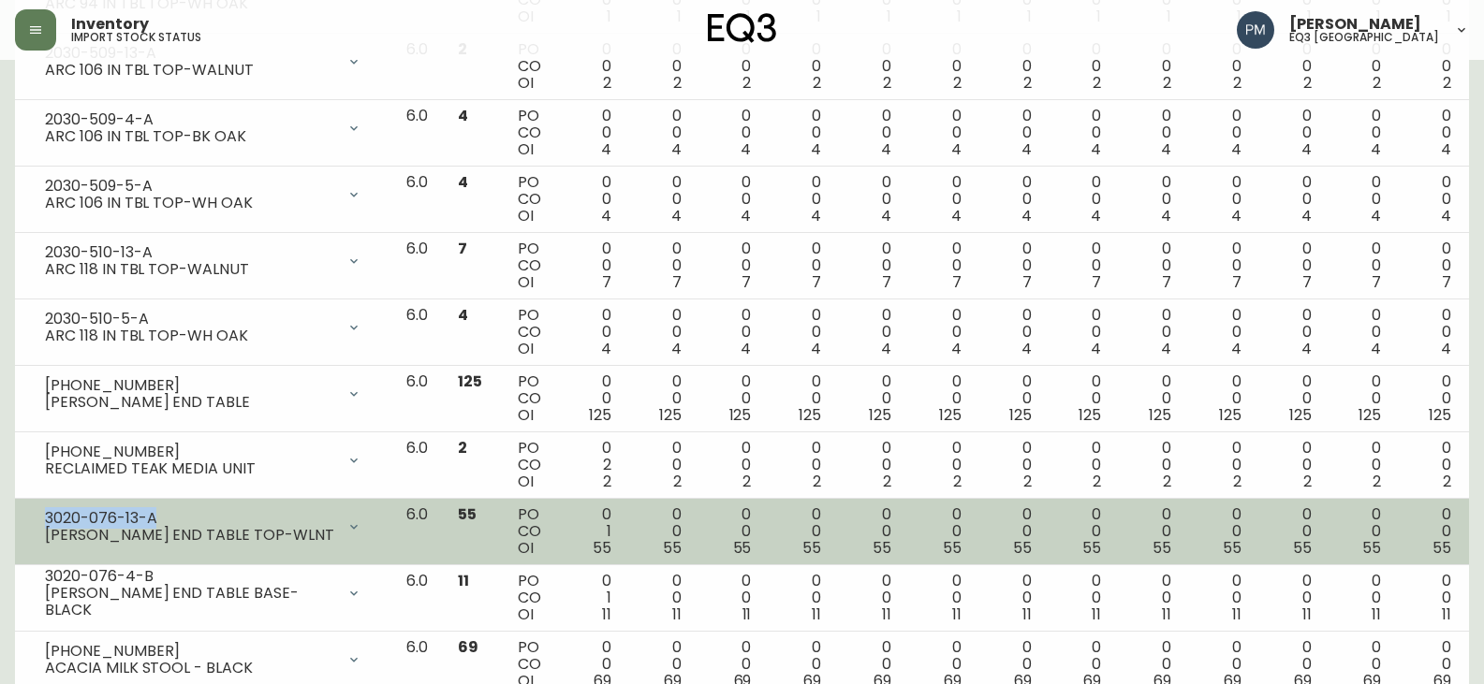
drag, startPoint x: 169, startPoint y: 522, endPoint x: 34, endPoint y: 511, distance: 136.2
click at [34, 511] on div "3020-076-13-A [PERSON_NAME] END TABLE TOP-WLNT" at bounding box center [203, 527] width 346 height 41
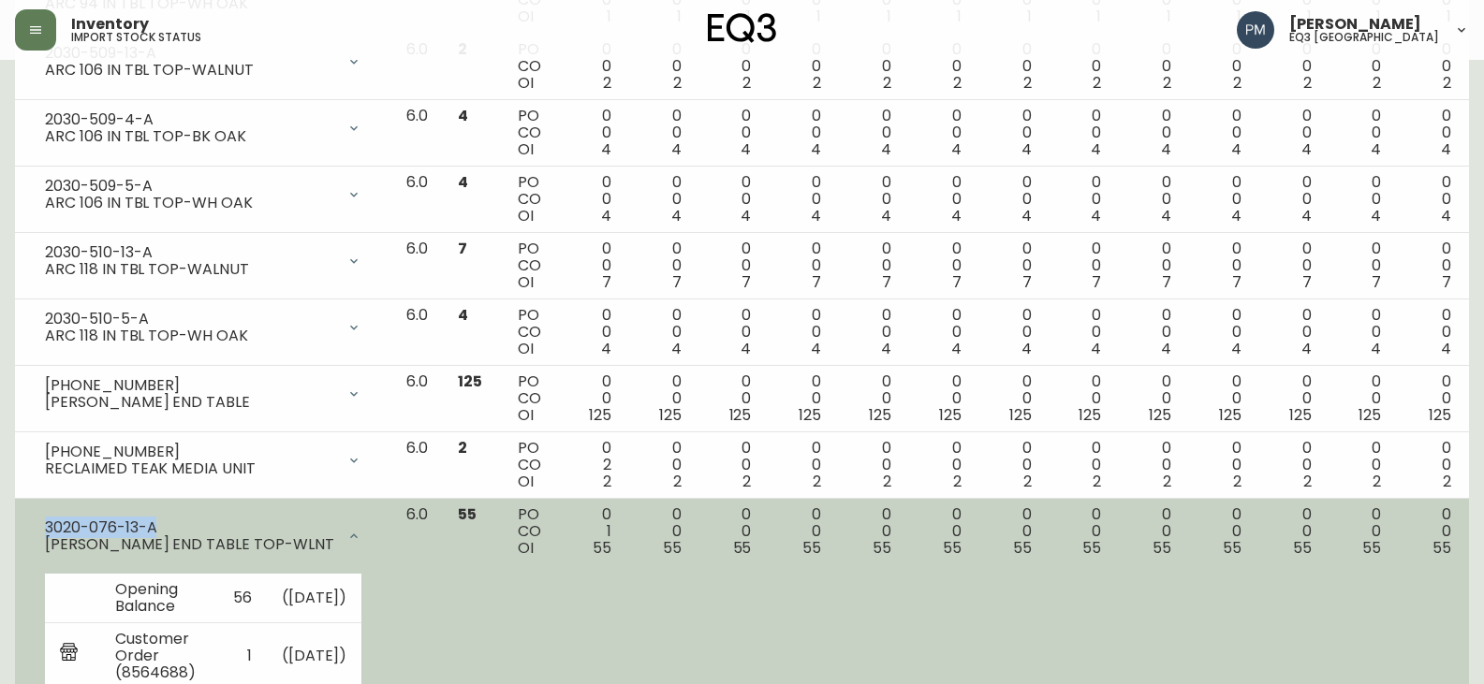
copy div "3020-076-13-A"
click at [358, 537] on icon at bounding box center [353, 536] width 7 height 5
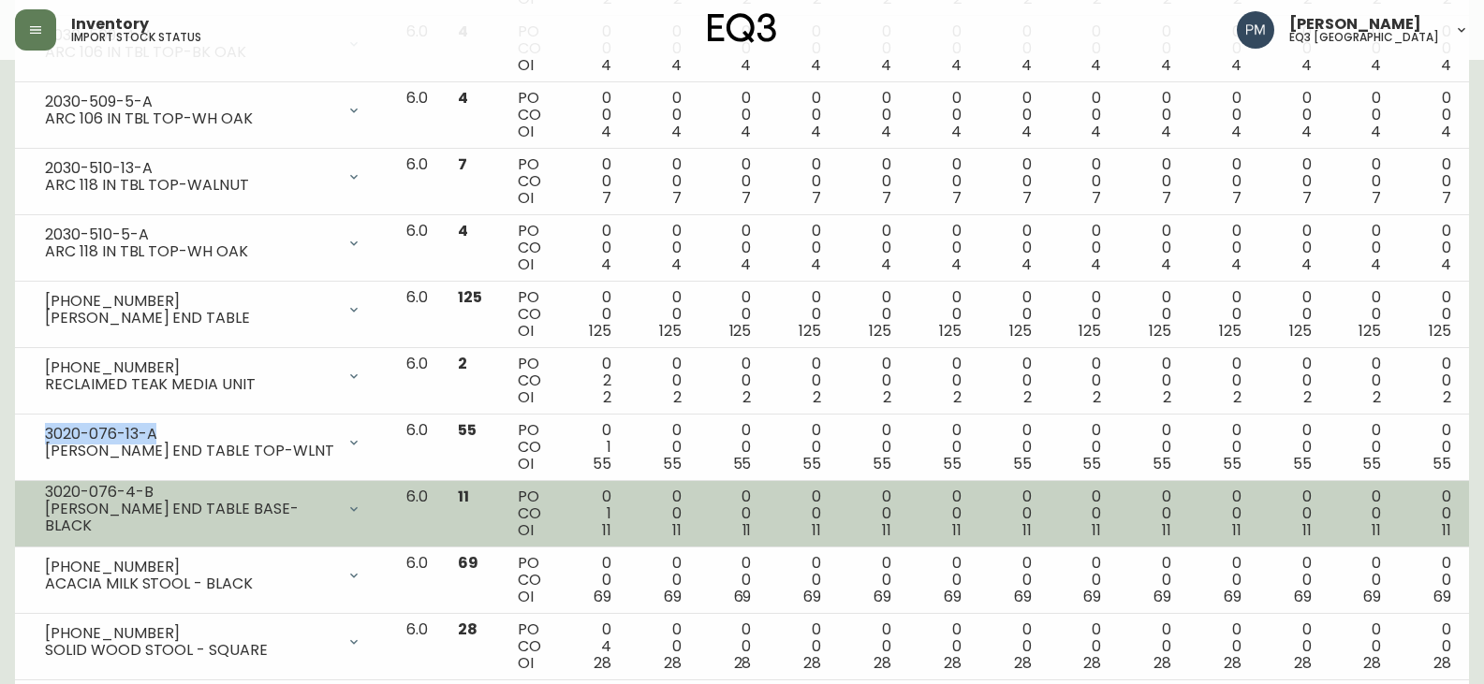
scroll to position [2247, 0]
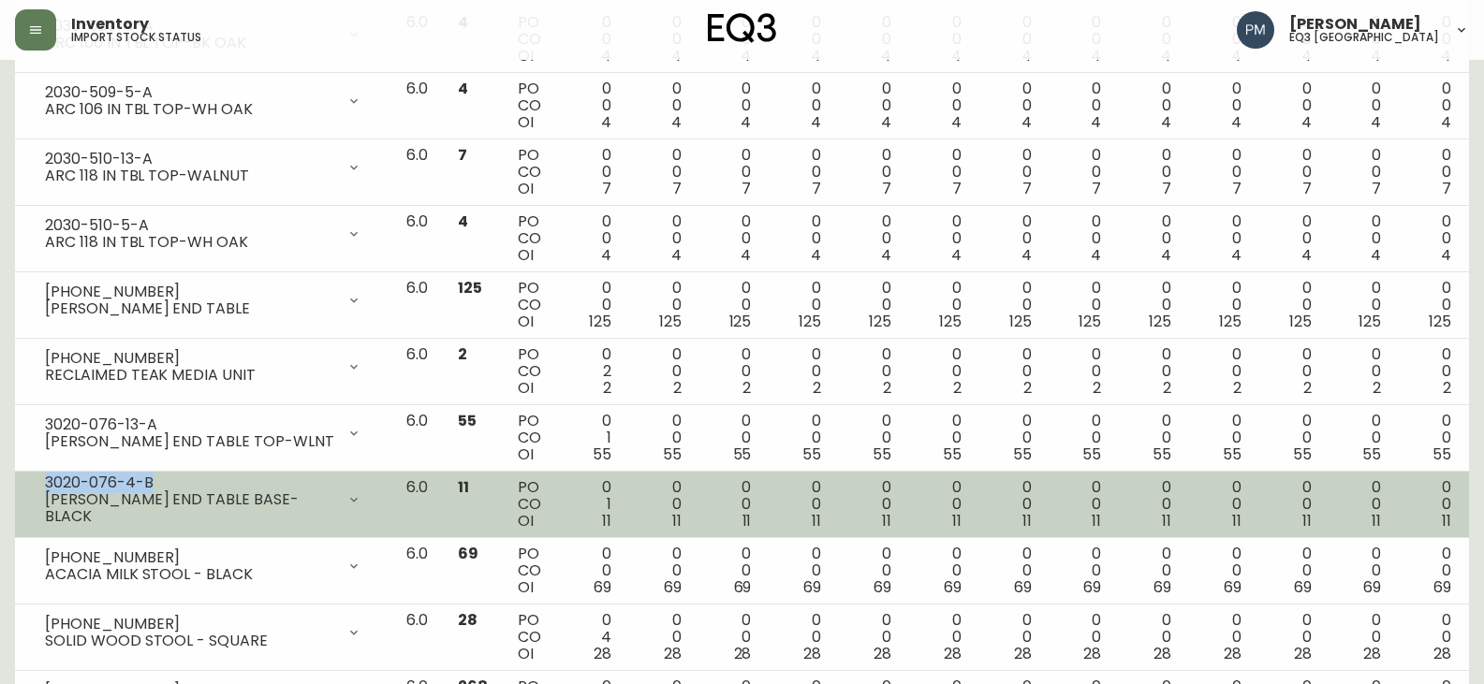
drag, startPoint x: 154, startPoint y: 492, endPoint x: 47, endPoint y: 486, distance: 107.8
click at [47, 486] on div "3020-076-4-B" at bounding box center [190, 483] width 290 height 17
copy div "3020-076-4-B"
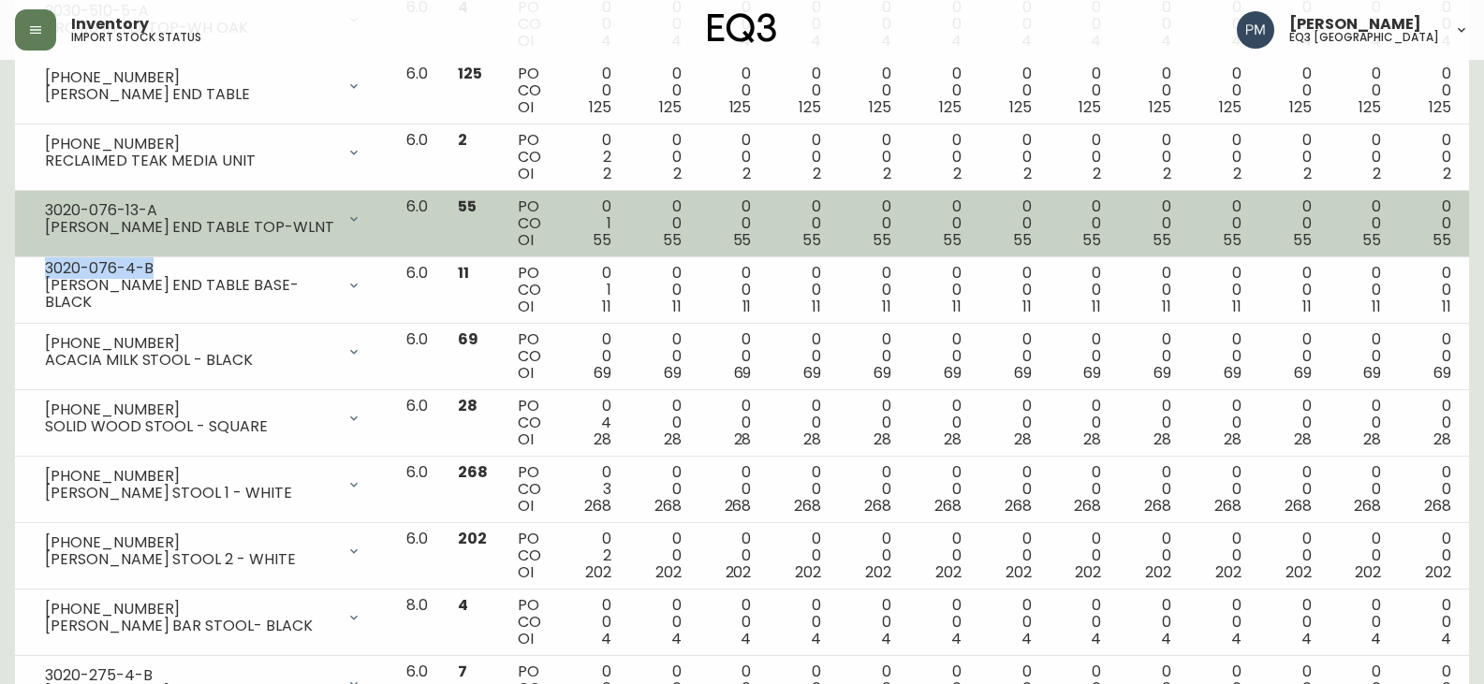
scroll to position [2505, 0]
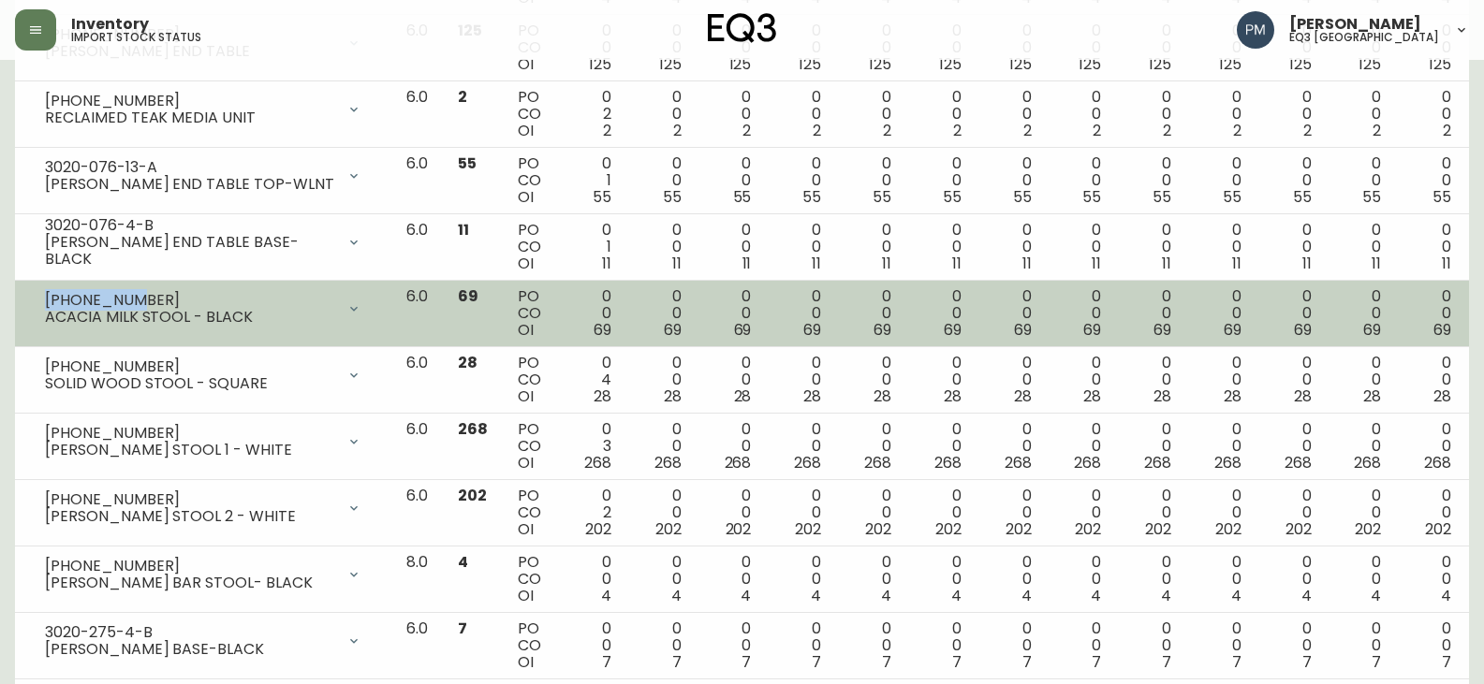
drag, startPoint x: 136, startPoint y: 293, endPoint x: 48, endPoint y: 293, distance: 88.0
click at [48, 293] on div "[PHONE_NUMBER]" at bounding box center [190, 300] width 290 height 17
copy div "[PHONE_NUMBER]"
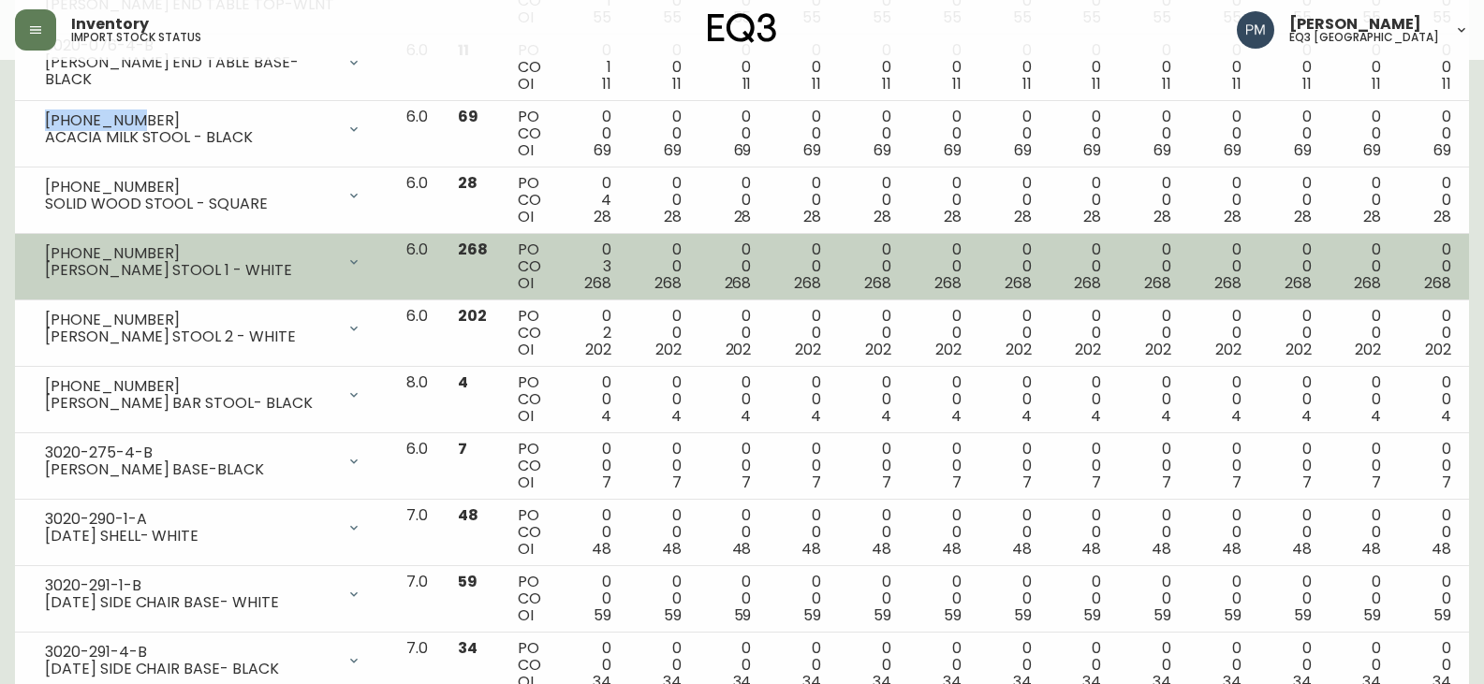
scroll to position [2715, 0]
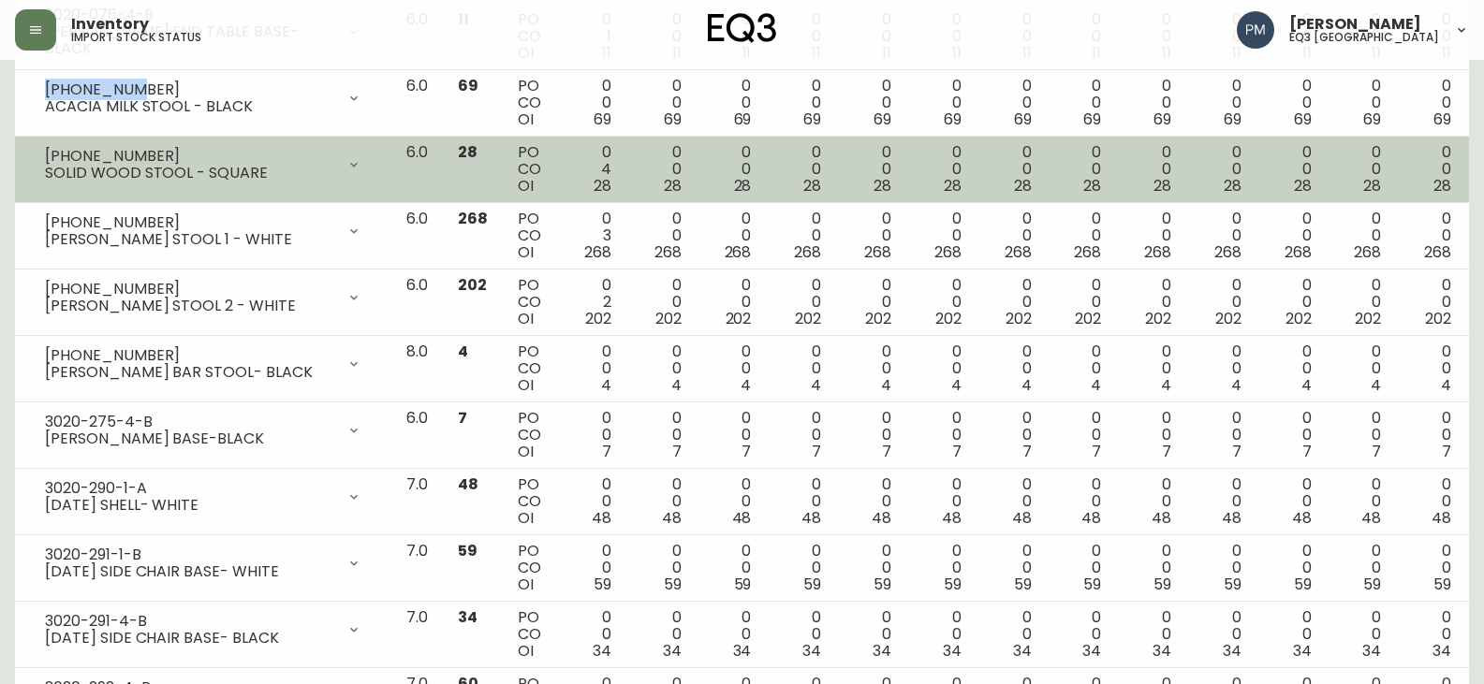
drag, startPoint x: 137, startPoint y: 212, endPoint x: 460, endPoint y: 168, distance: 326.0
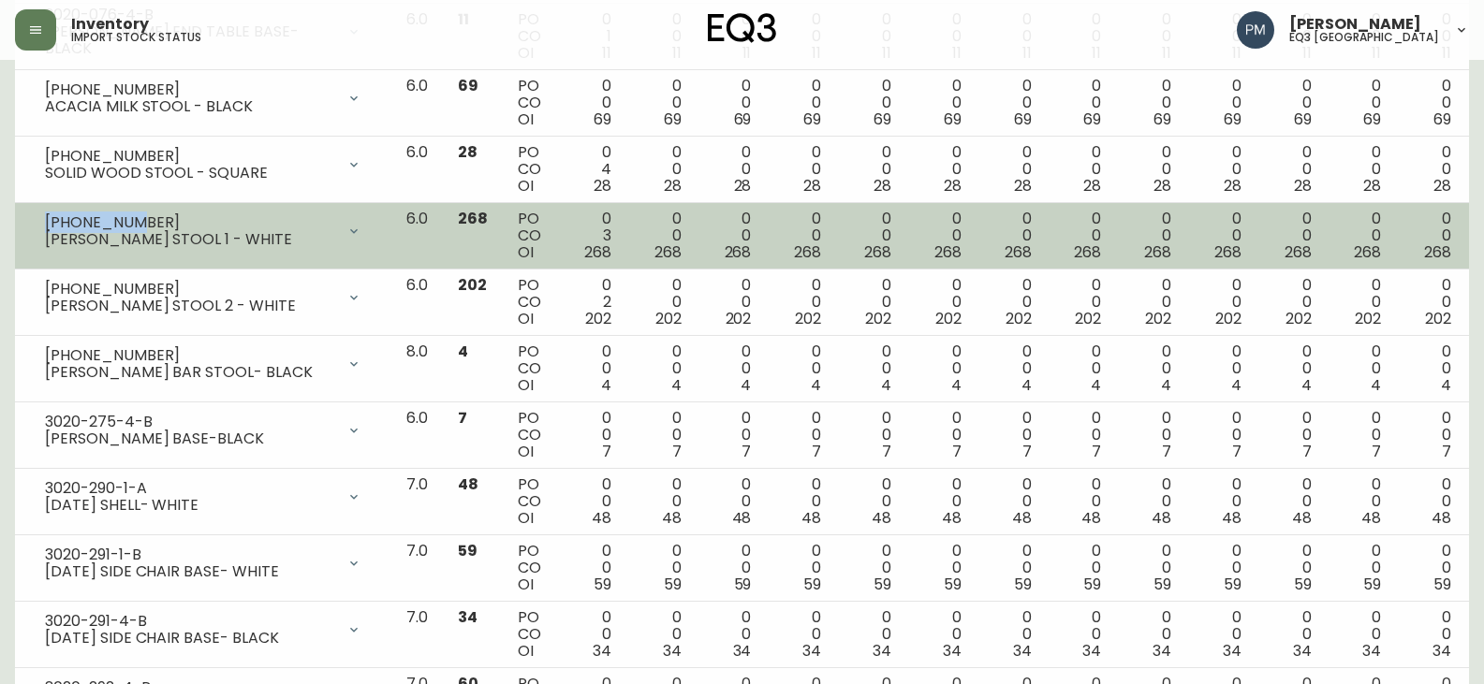
drag, startPoint x: 123, startPoint y: 219, endPoint x: 48, endPoint y: 212, distance: 75.3
click at [48, 214] on div "[PHONE_NUMBER]" at bounding box center [190, 222] width 290 height 17
copy div "[PHONE_NUMBER]"
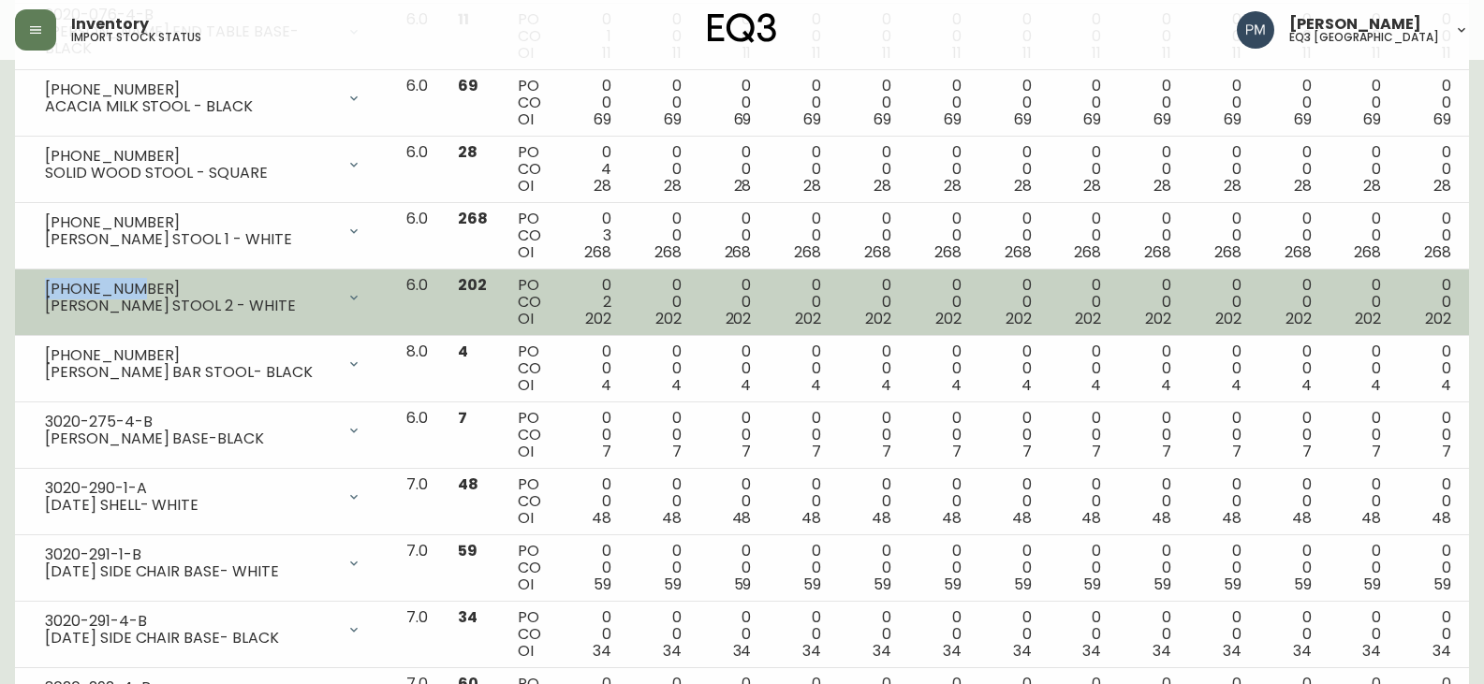
drag, startPoint x: 140, startPoint y: 286, endPoint x: 45, endPoint y: 285, distance: 94.6
click at [45, 285] on div "[PHONE_NUMBER]" at bounding box center [190, 289] width 290 height 17
copy div "[PHONE_NUMBER]"
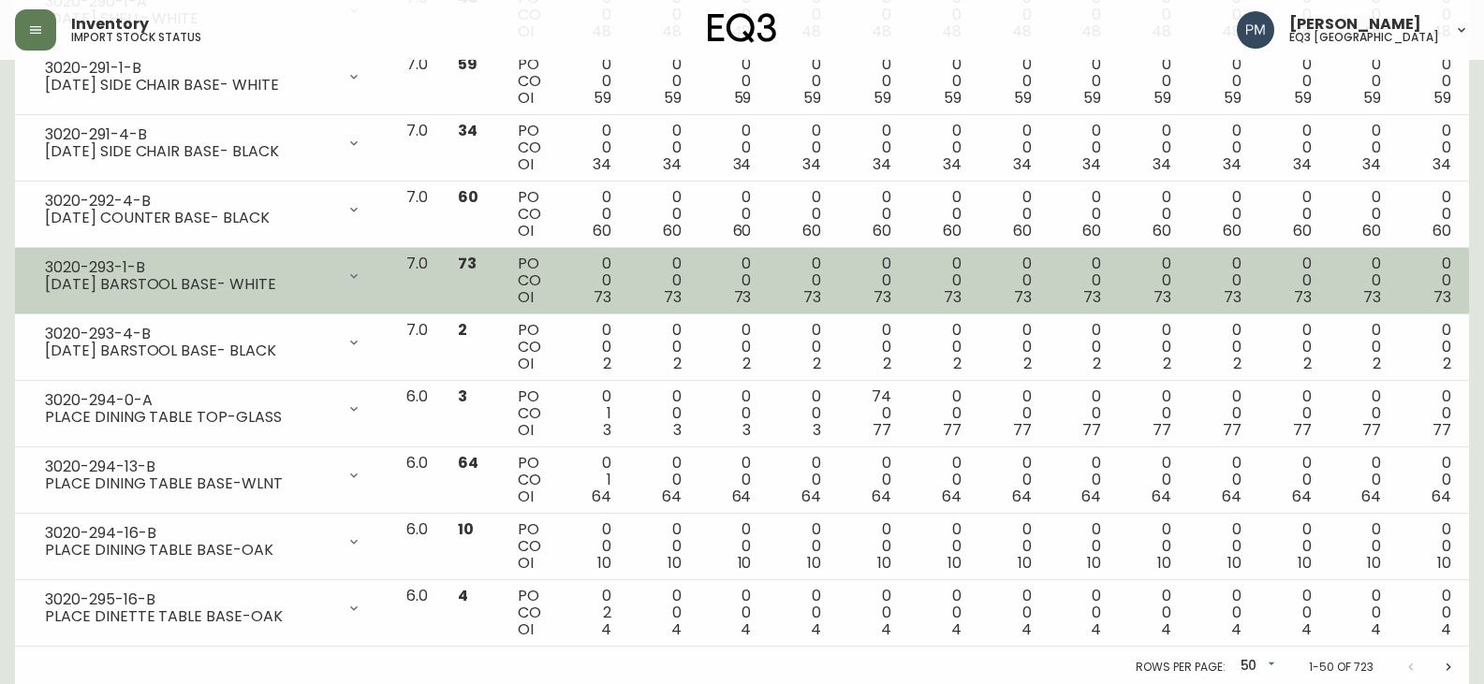
scroll to position [3206, 0]
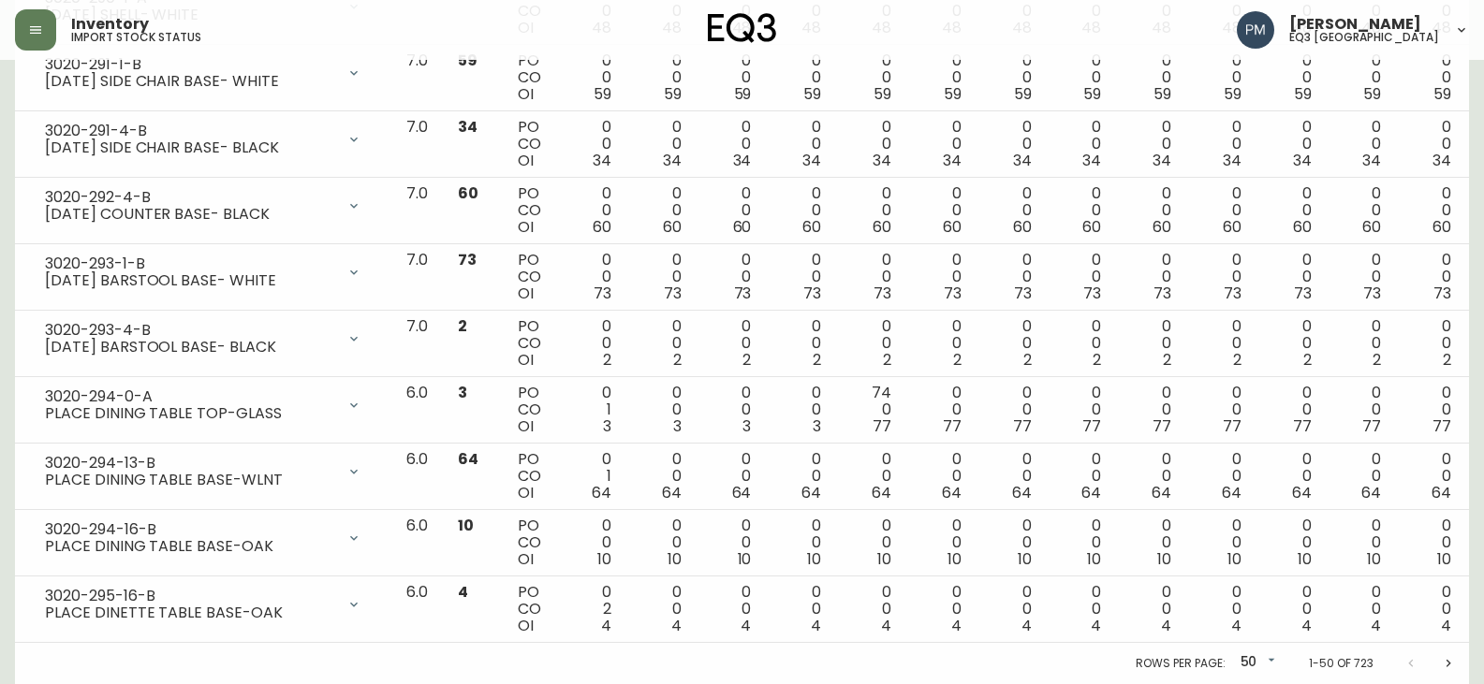
click at [1445, 663] on icon "Next page" at bounding box center [1448, 663] width 15 height 15
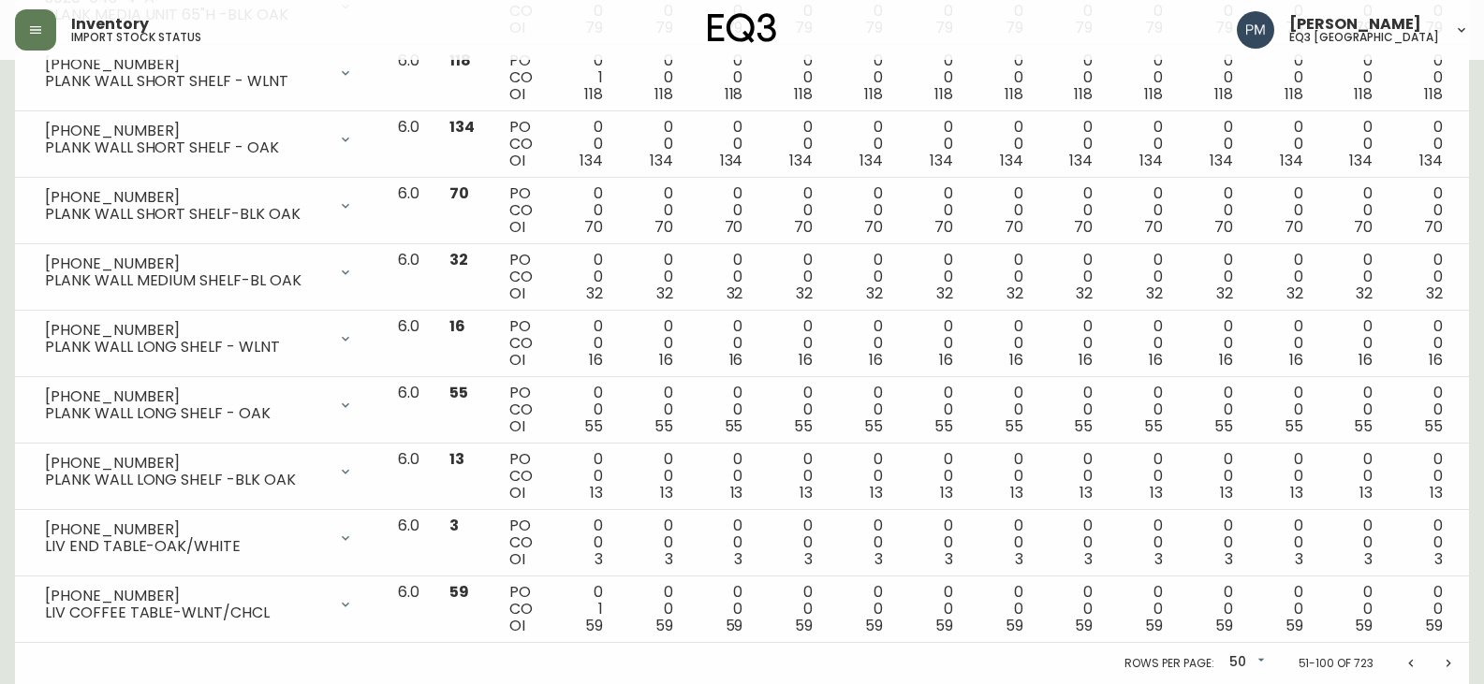
click at [1445, 666] on icon "Next page" at bounding box center [1448, 663] width 15 height 15
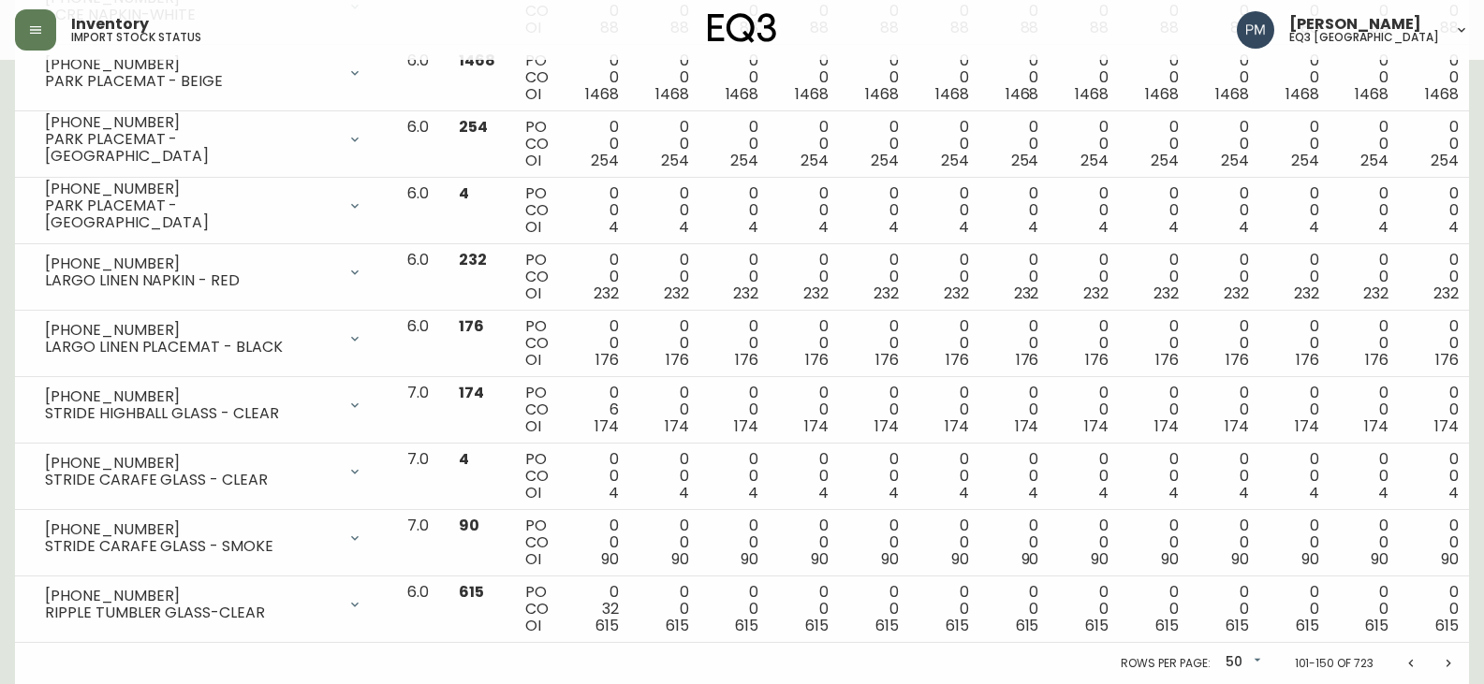
click at [1449, 671] on button "Next page" at bounding box center [1448, 663] width 37 height 37
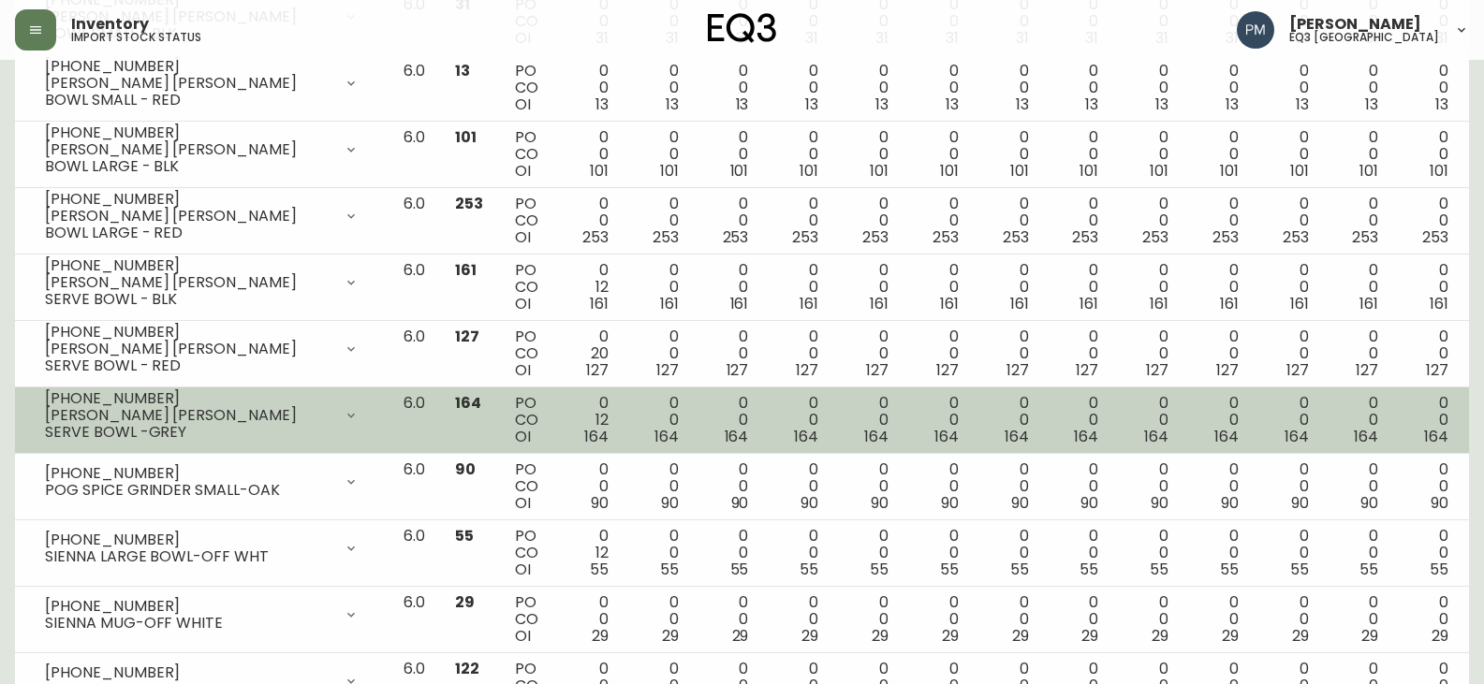
scroll to position [749, 0]
